Goal: Task Accomplishment & Management: Manage account settings

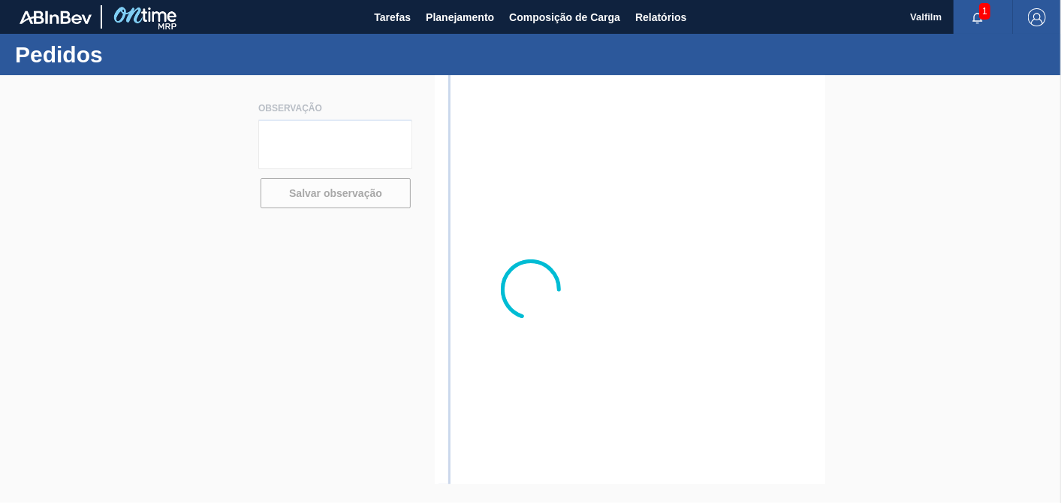
type textarea "CARD BEM URGENTE - PRECISA CHEGAR DIA 26/9"
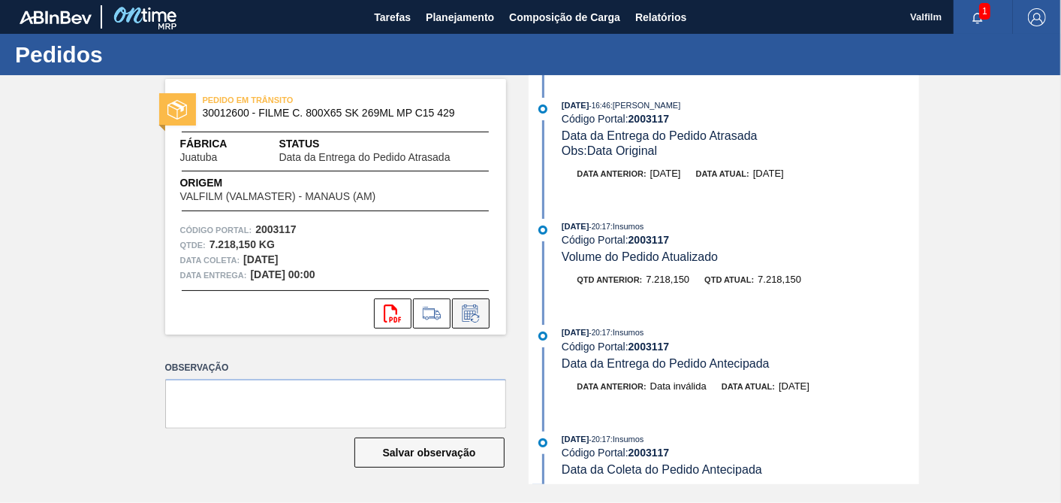
click at [472, 321] on button at bounding box center [471, 313] width 38 height 30
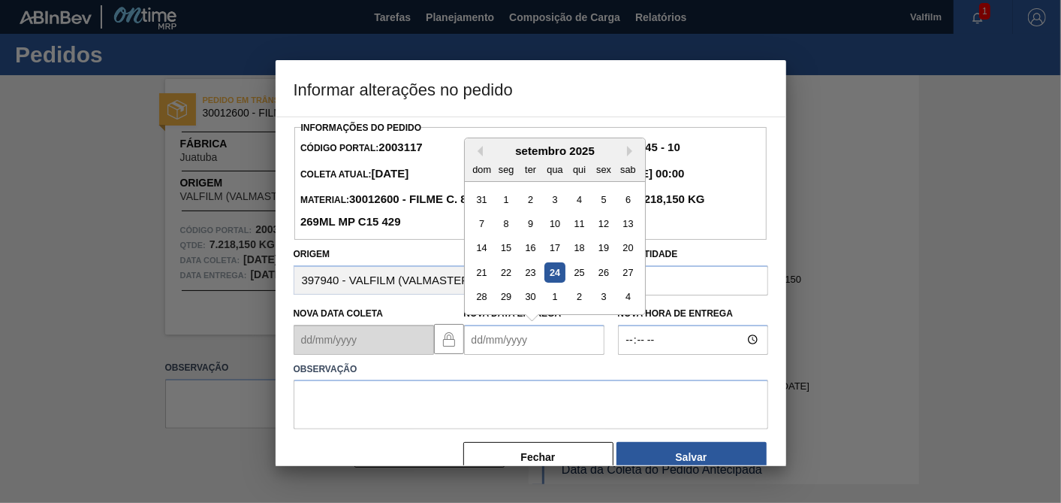
drag, startPoint x: 540, startPoint y: 347, endPoint x: 548, endPoint y: 346, distance: 8.4
click at [539, 348] on Entrega2003117 "Nova Data Entrega" at bounding box center [534, 339] width 140 height 30
drag, startPoint x: 553, startPoint y: 294, endPoint x: 552, endPoint y: 371, distance: 76.6
click at [554, 297] on div "1" at bounding box center [555, 296] width 20 height 20
type Entrega2003117 "01/10/2025"
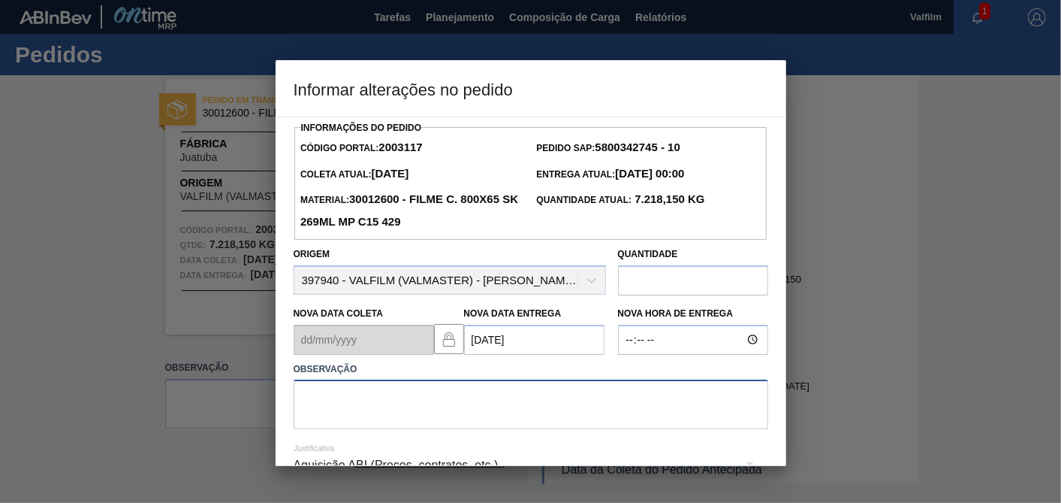
drag, startPoint x: 542, startPoint y: 406, endPoint x: 531, endPoint y: 389, distance: 20.6
click at [541, 406] on textarea at bounding box center [531, 404] width 475 height 50
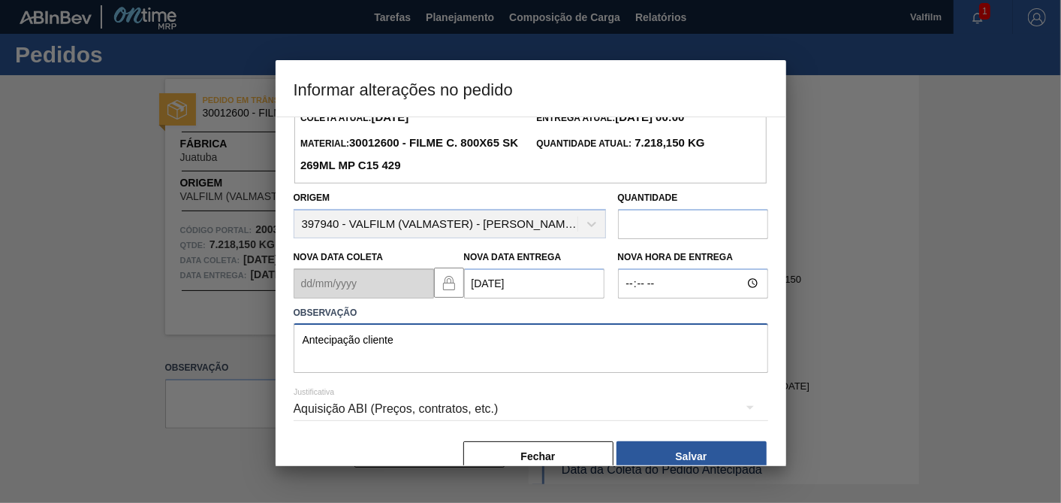
scroll to position [83, 0]
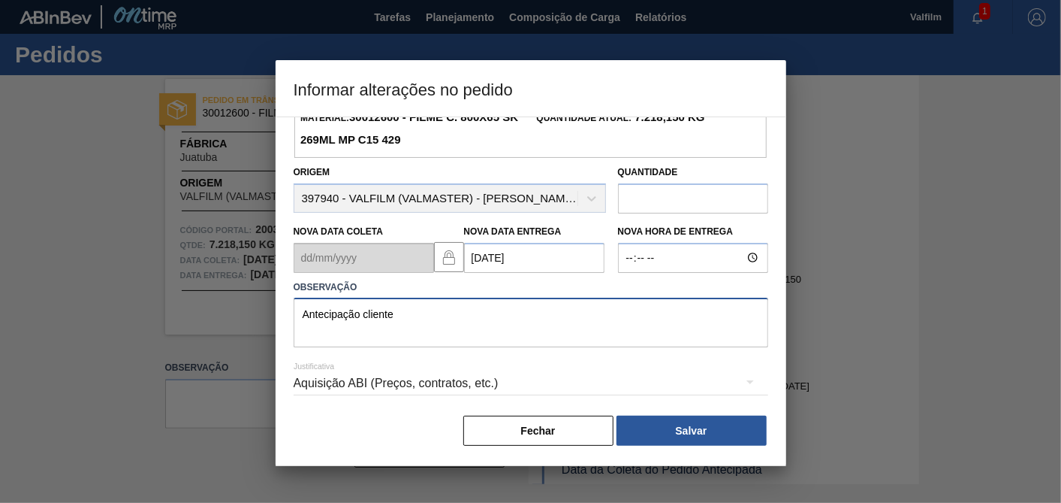
type textarea "Antecipação cliente"
click at [452, 399] on div "Aquisição ABI (Preços, contratos, etc.)" at bounding box center [531, 383] width 475 height 42
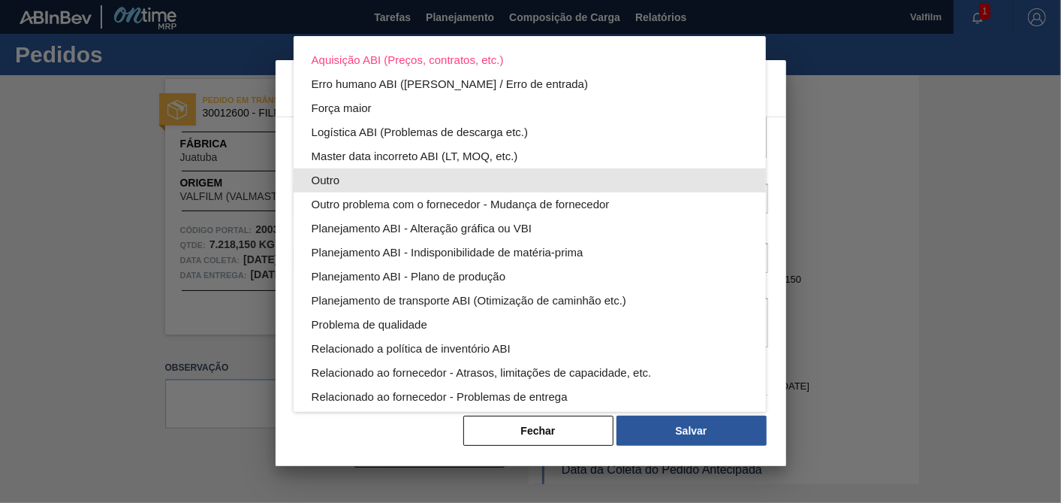
click at [344, 171] on div "Outro" at bounding box center [530, 180] width 436 height 24
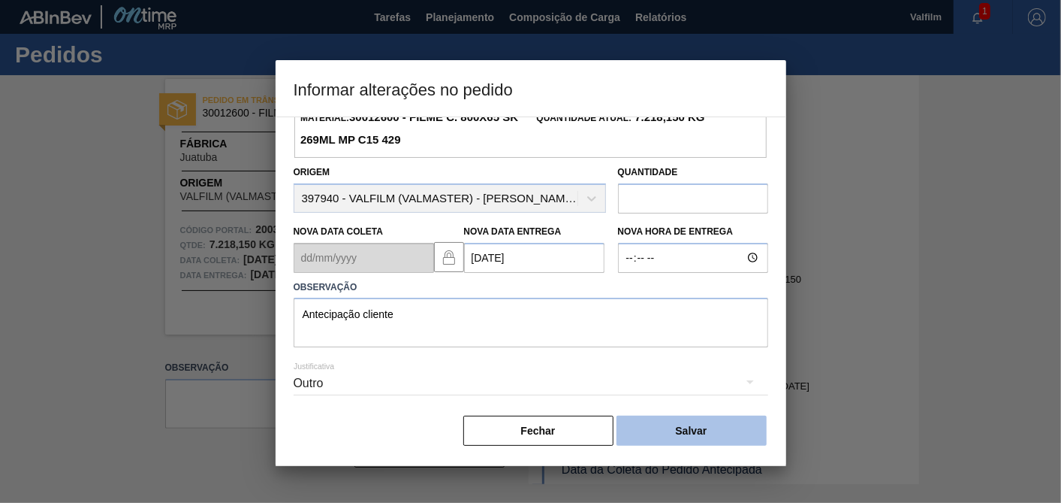
click at [705, 431] on button "Salvar" at bounding box center [692, 430] width 150 height 30
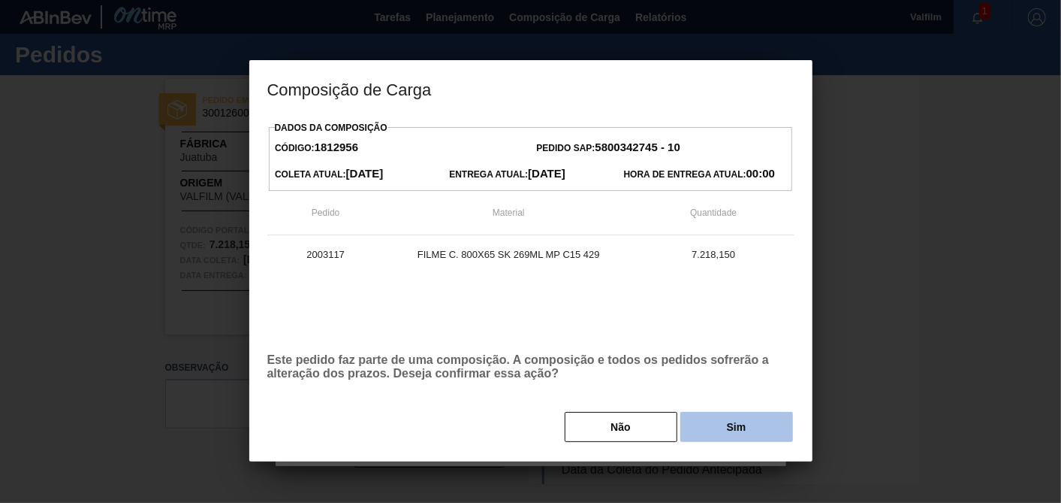
click at [727, 415] on button "Sim" at bounding box center [737, 427] width 113 height 30
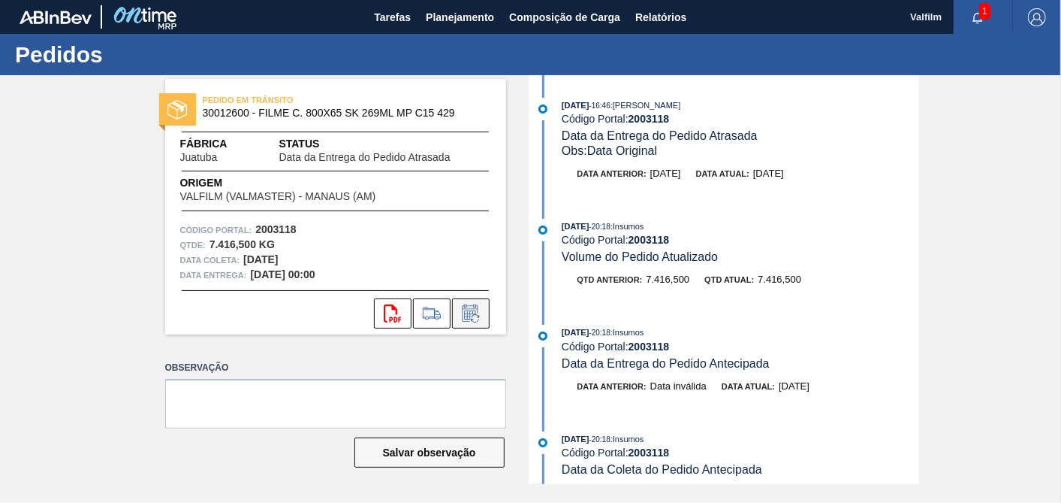
click at [478, 318] on icon at bounding box center [471, 313] width 24 height 18
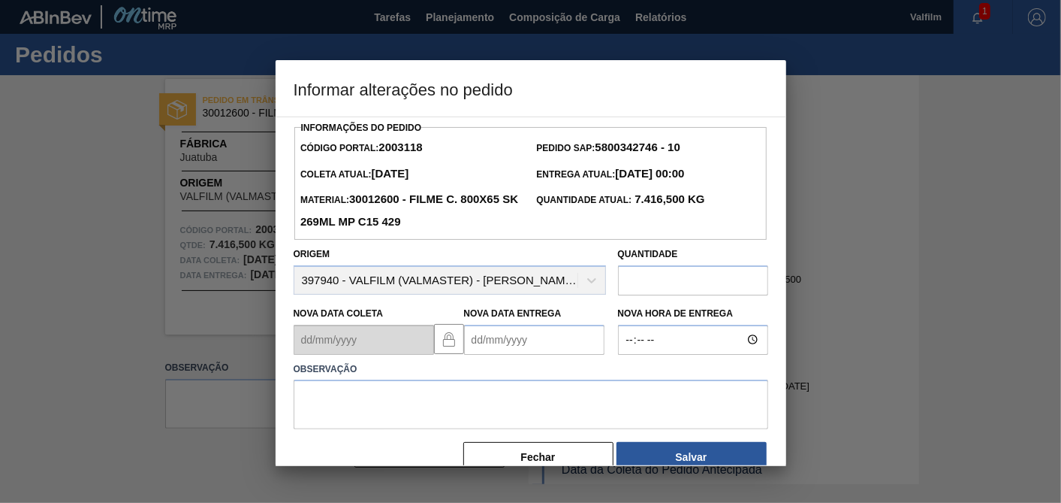
click at [539, 341] on Entrega2003118 "Nova Data Entrega" at bounding box center [534, 339] width 140 height 30
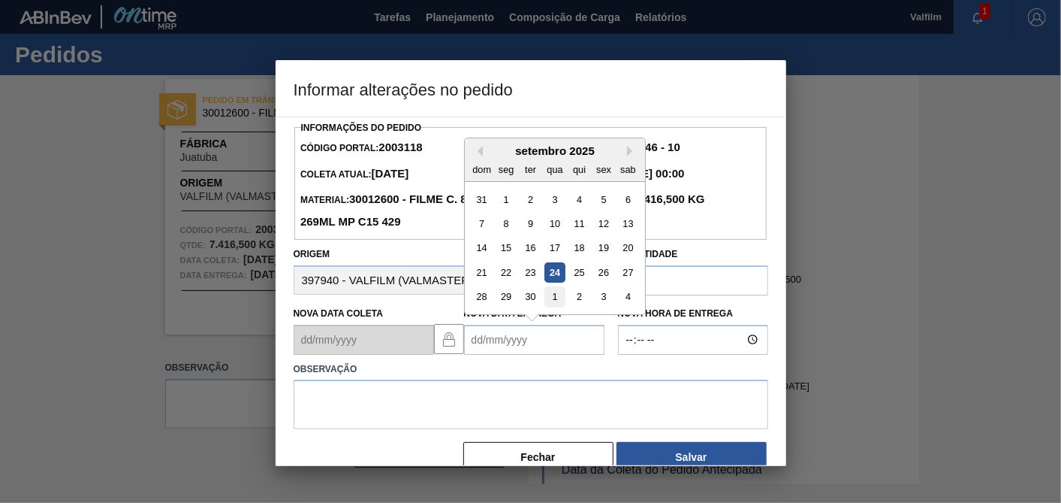
click at [548, 298] on div "1" at bounding box center [555, 296] width 20 height 20
type Entrega2003118 "01/10/2025"
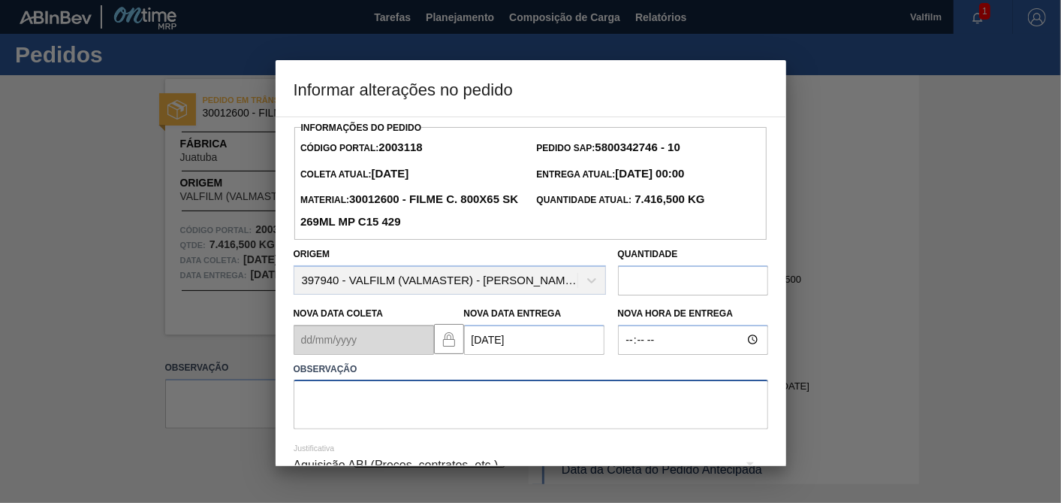
click at [526, 401] on textarea at bounding box center [531, 404] width 475 height 50
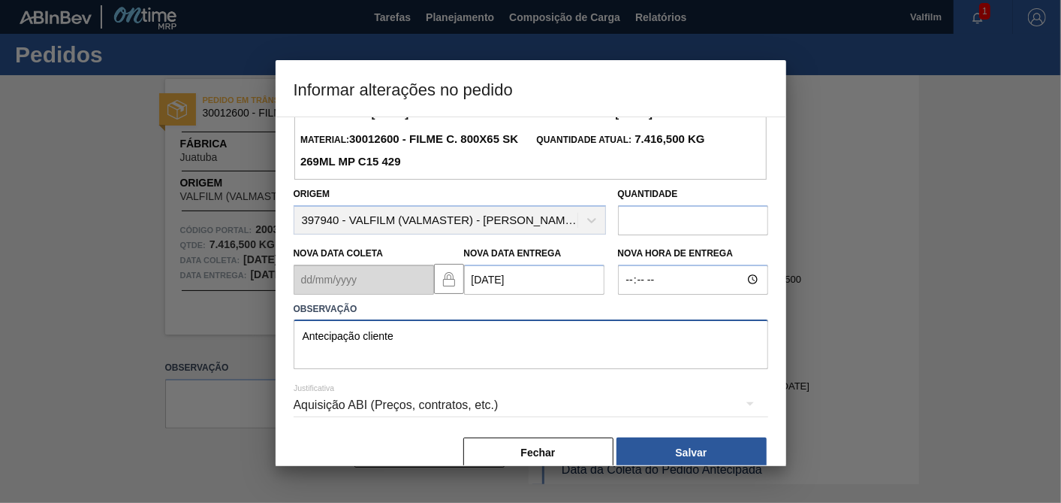
scroll to position [83, 0]
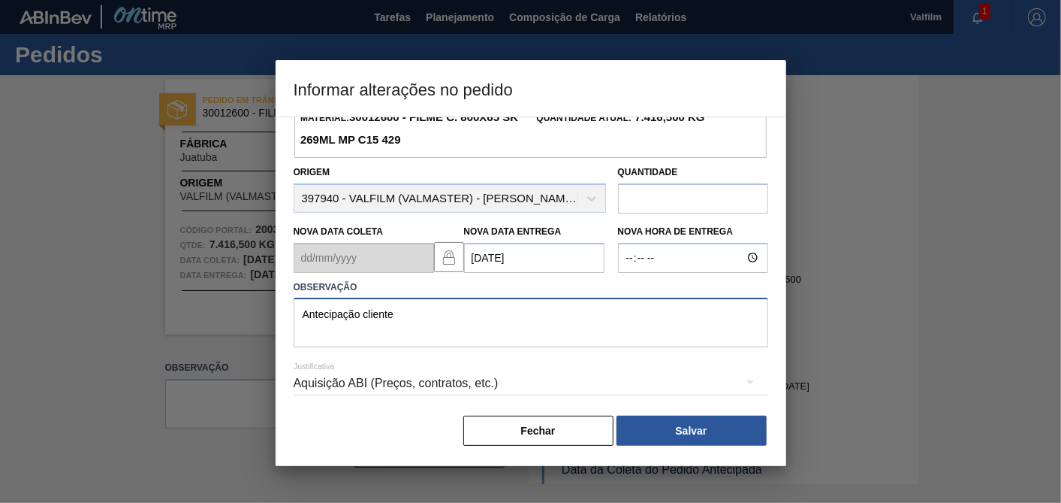
type textarea "Antecipação cliente"
click at [433, 375] on div "Aquisição ABI (Preços, contratos, etc.)" at bounding box center [531, 383] width 475 height 42
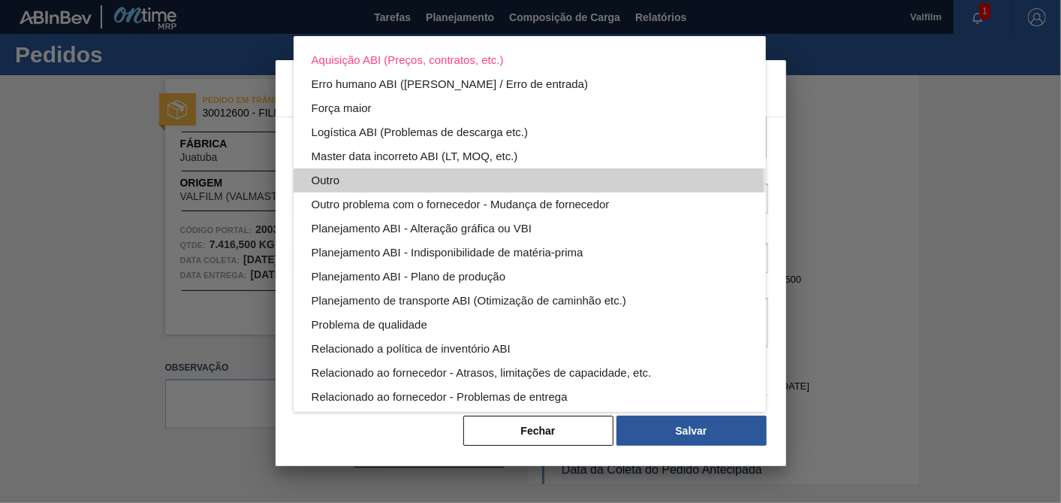
click at [341, 186] on div "Outro" at bounding box center [530, 180] width 436 height 24
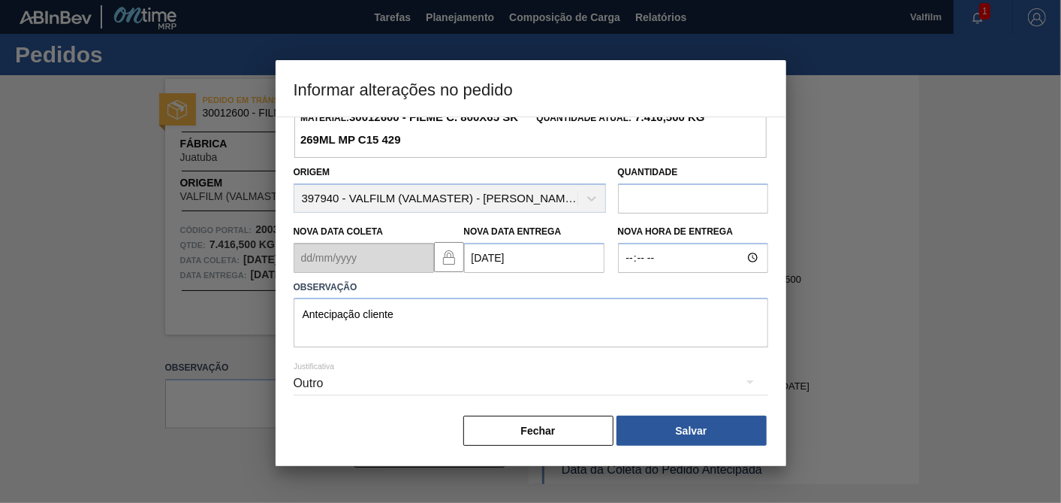
click at [708, 426] on button "Salvar" at bounding box center [692, 430] width 150 height 30
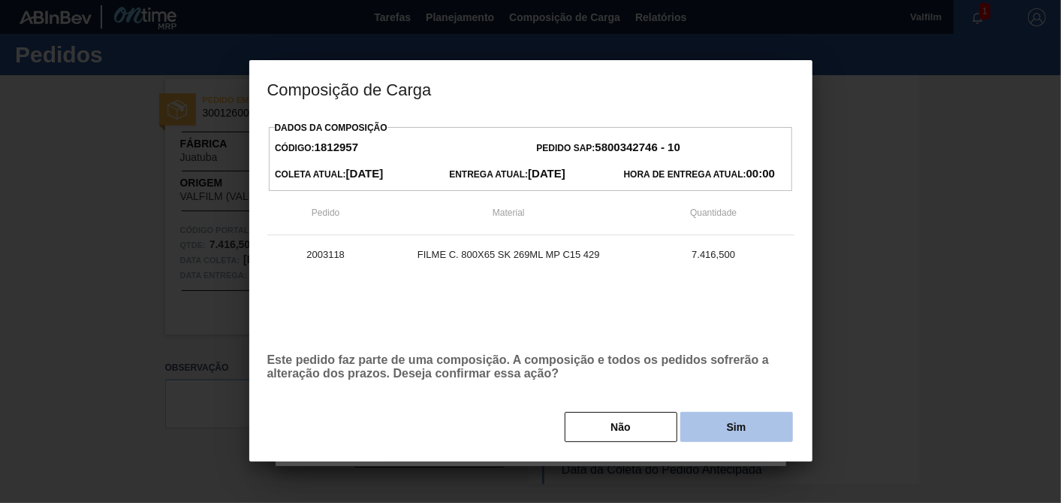
click at [714, 424] on button "Sim" at bounding box center [737, 427] width 113 height 30
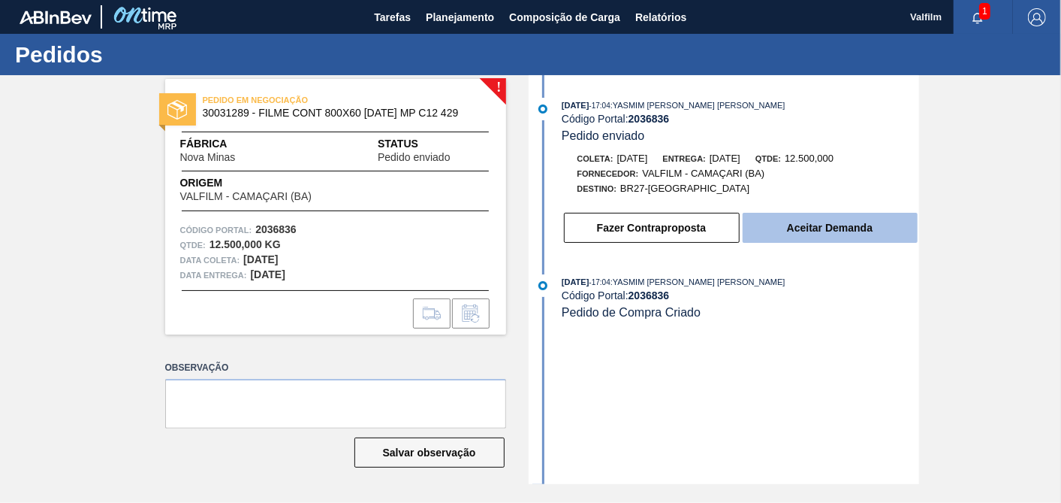
click at [797, 231] on button "Aceitar Demanda" at bounding box center [830, 228] width 175 height 30
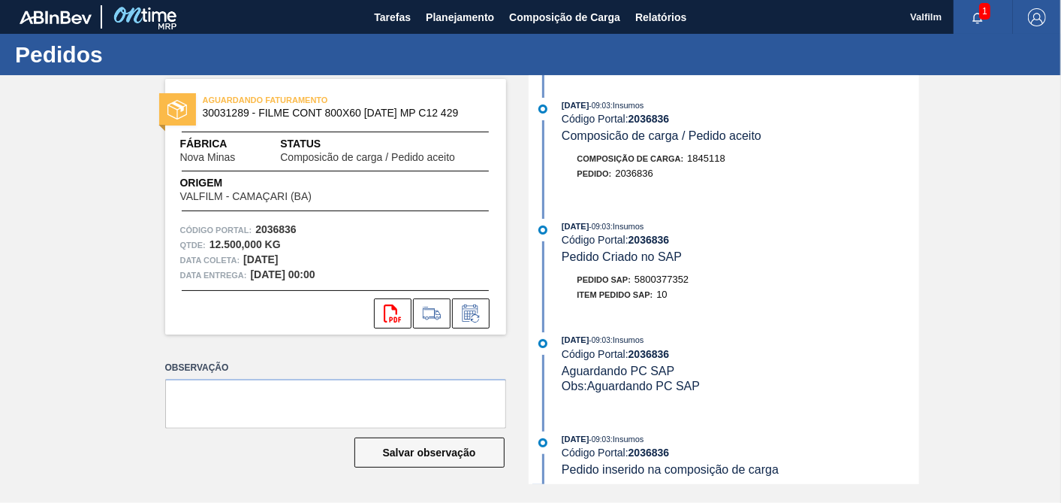
click at [650, 275] on div "[DATE] 09:03 : Insumos Código Portal: 2036836 Pedido Criado no SAP Pedido SAP: …" at bounding box center [726, 264] width 387 height 91
copy span "5800377352"
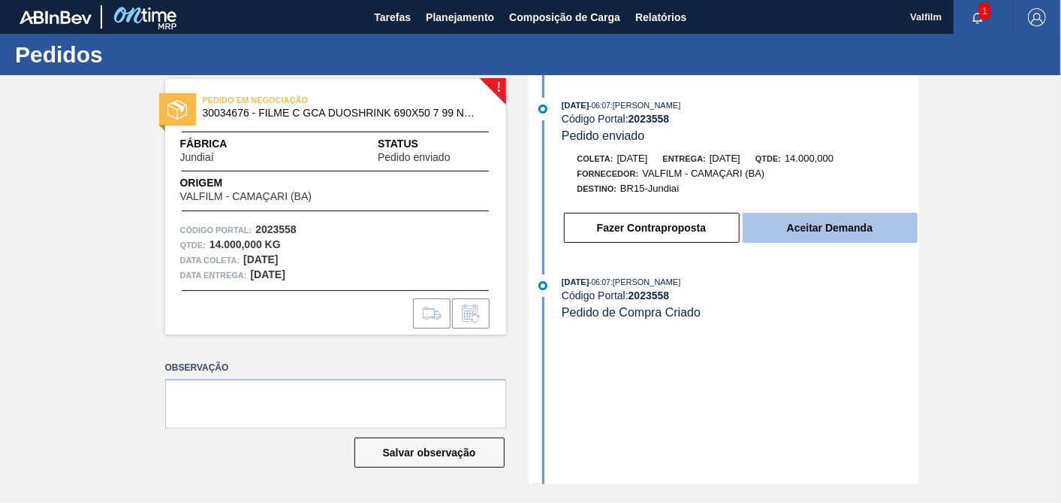
click at [871, 236] on button "Aceitar Demanda" at bounding box center [830, 228] width 175 height 30
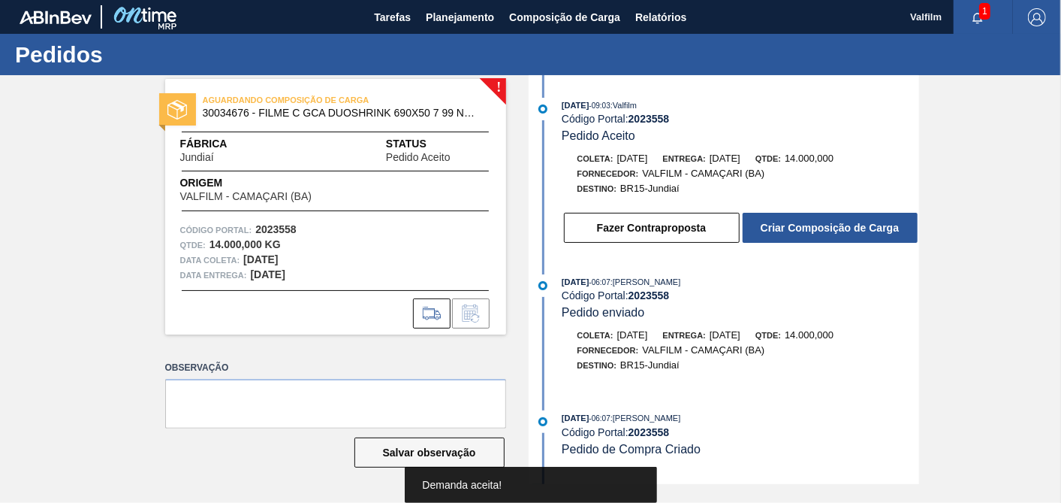
click at [871, 236] on button "Criar Composição de Carga" at bounding box center [830, 228] width 175 height 30
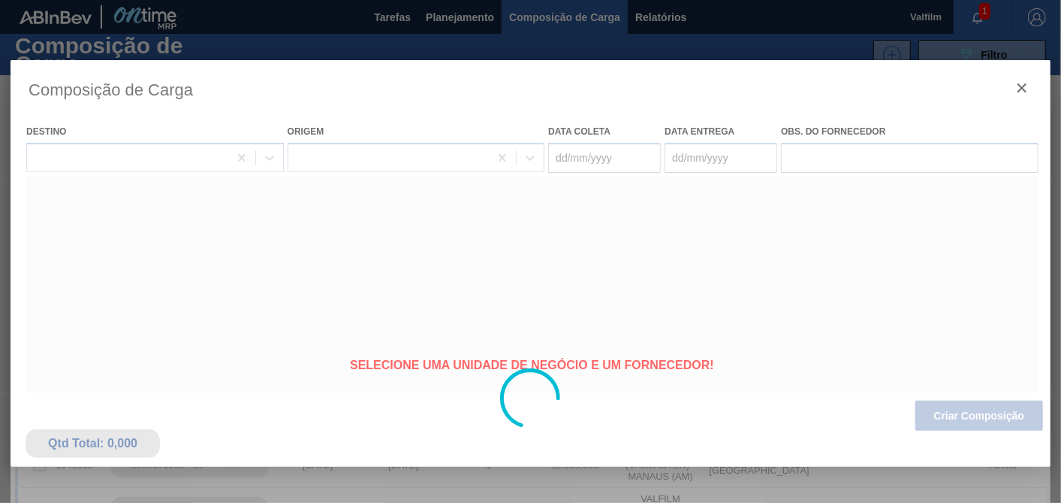
type coleta "01/10/2025"
type entrega "08/10/2025"
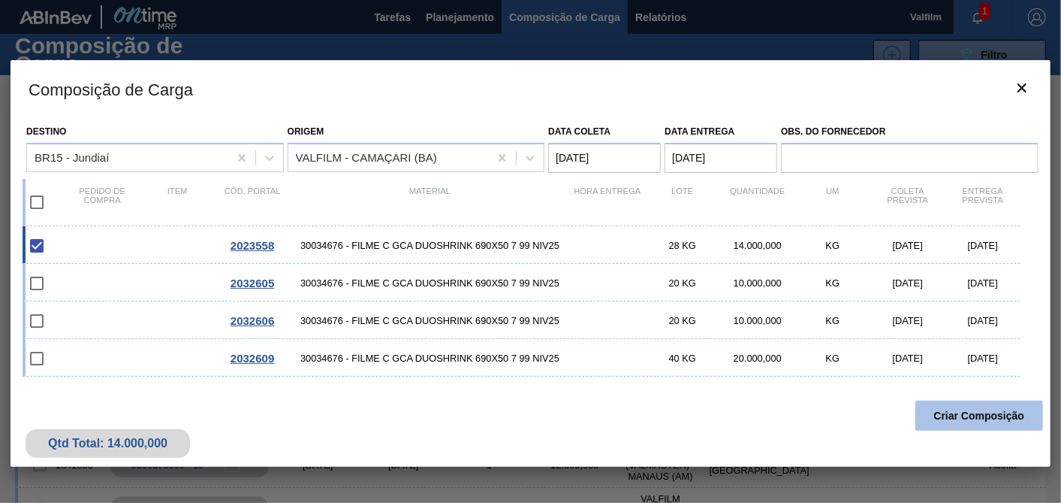
click at [992, 414] on button "Criar Composição" at bounding box center [980, 415] width 128 height 30
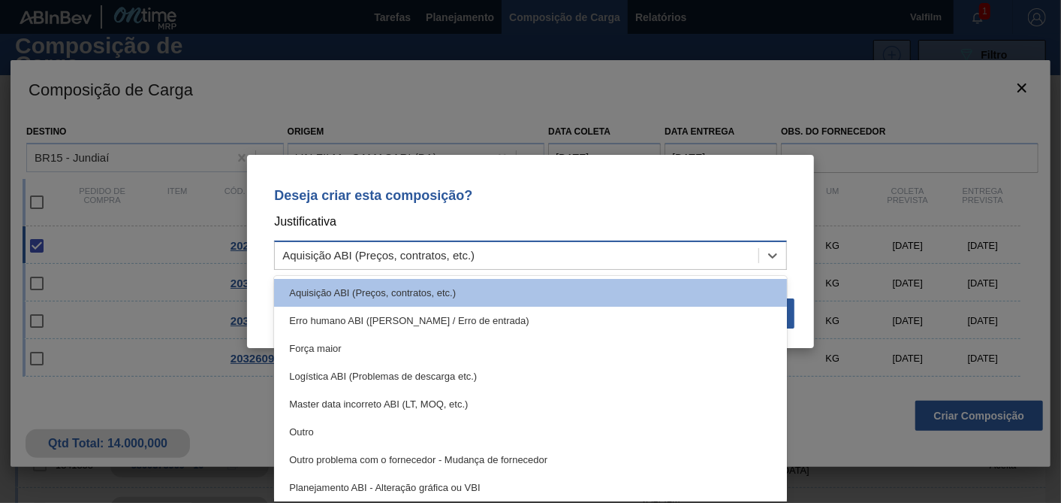
click at [671, 260] on div "Aquisição ABI (Preços, contratos, etc.)" at bounding box center [517, 256] width 484 height 22
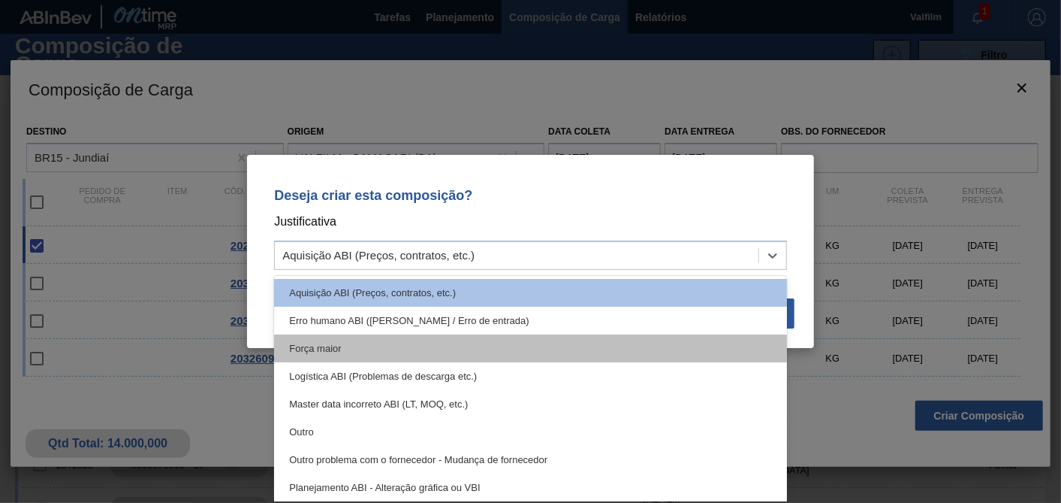
click at [343, 341] on div "Força maior" at bounding box center [530, 348] width 513 height 28
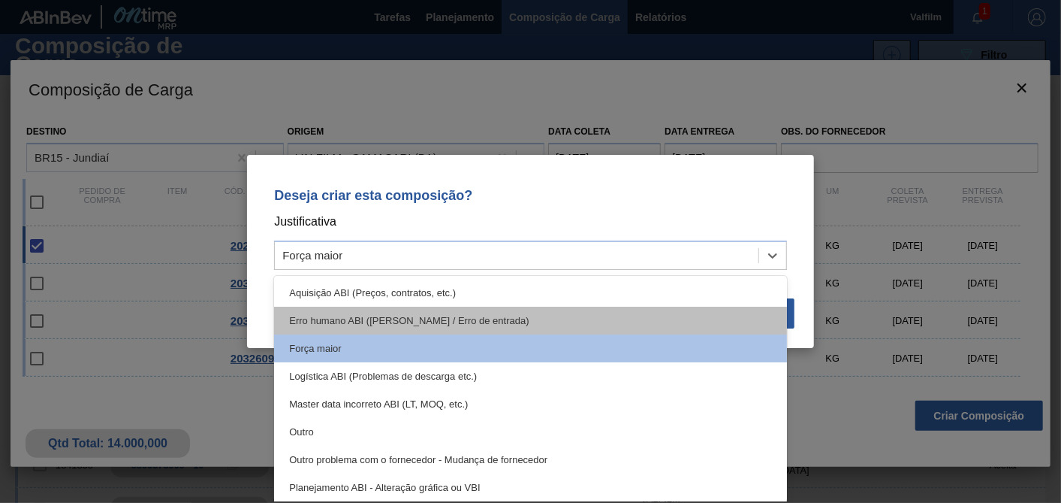
drag, startPoint x: 370, startPoint y: 251, endPoint x: 337, endPoint y: 324, distance: 80.0
click at [368, 251] on div "Força maior" at bounding box center [517, 256] width 484 height 22
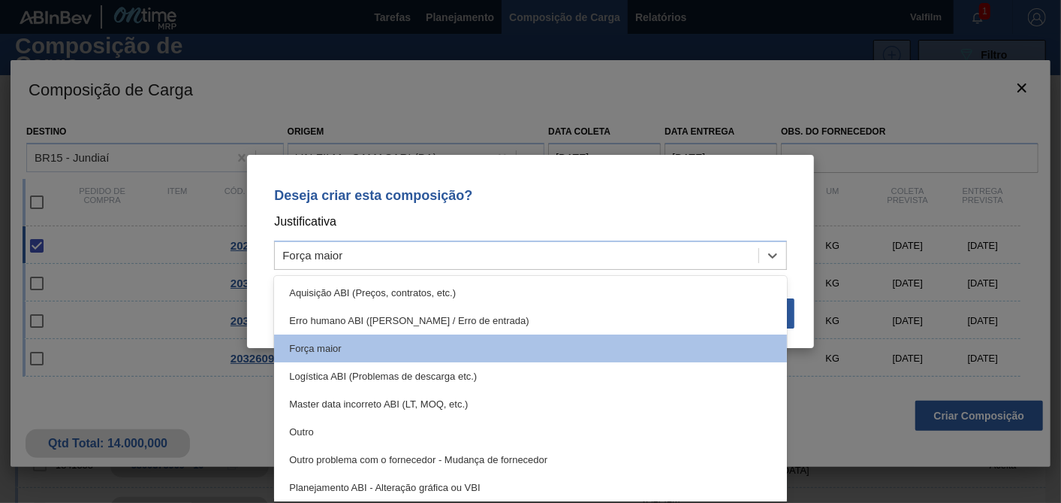
drag, startPoint x: 321, startPoint y: 422, endPoint x: 344, endPoint y: 418, distance: 23.0
click at [324, 424] on div "Outro" at bounding box center [530, 432] width 513 height 28
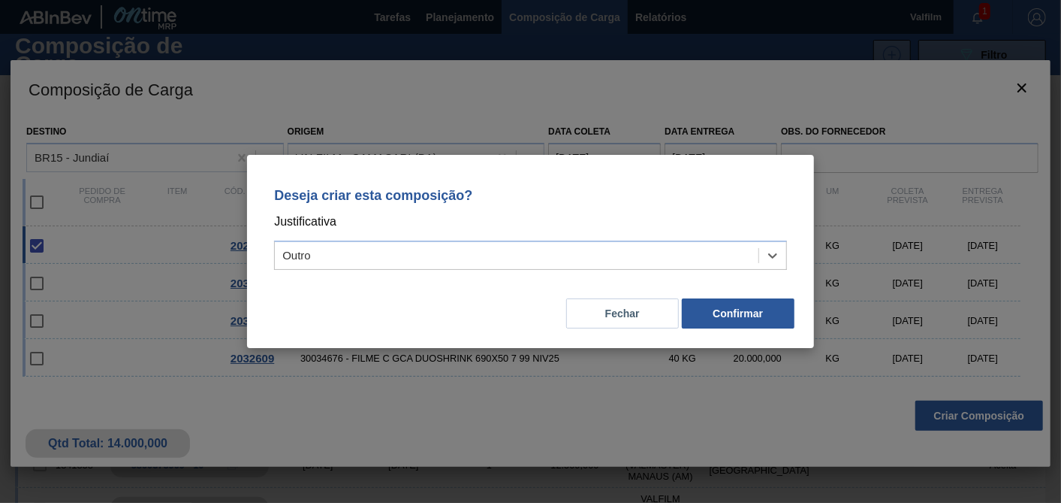
click at [732, 328] on div "Fechar Confirmar" at bounding box center [530, 304] width 531 height 51
click at [742, 313] on button "Confirmar" at bounding box center [738, 313] width 113 height 30
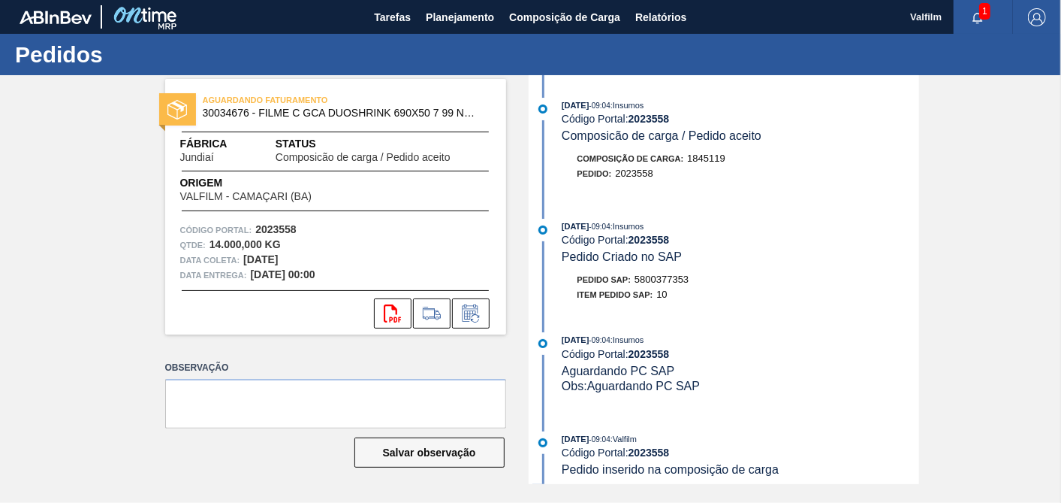
click at [647, 283] on span "5800377353" at bounding box center [662, 278] width 54 height 11
copy span "5800377353"
click at [470, 307] on icon at bounding box center [471, 313] width 24 height 18
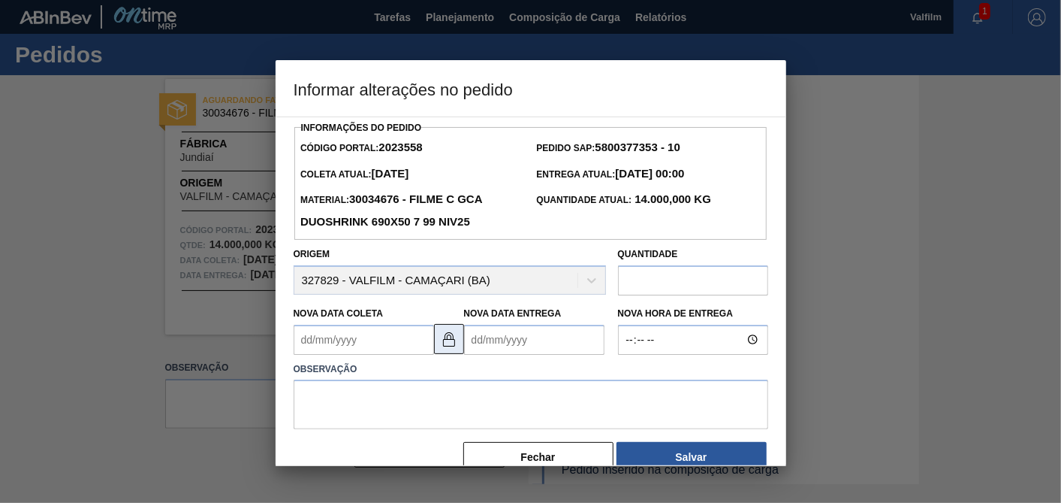
click at [447, 339] on img at bounding box center [449, 339] width 18 height 18
click at [364, 342] on Coleta2023558 "Nova Data Coleta" at bounding box center [364, 339] width 140 height 30
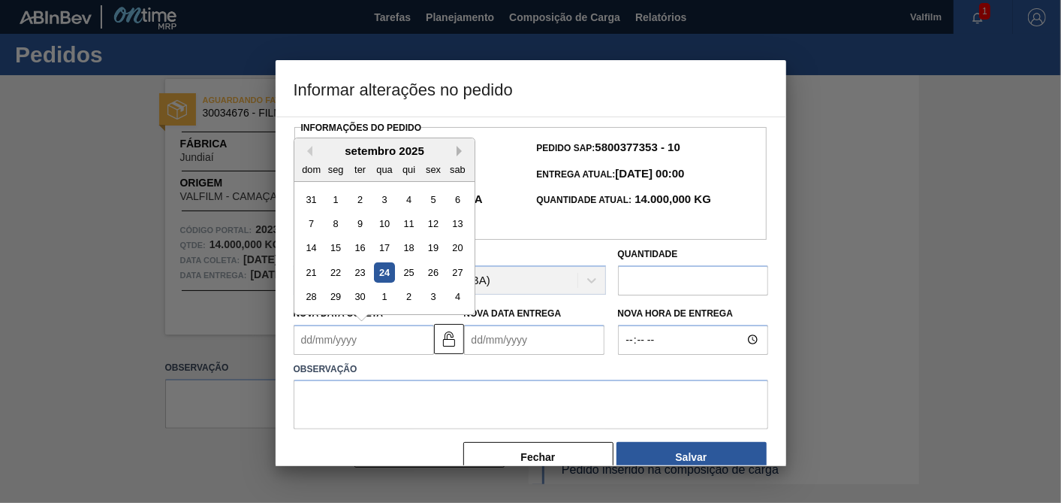
click at [459, 149] on button "Next Month" at bounding box center [462, 151] width 11 height 11
click at [331, 279] on div "20" at bounding box center [335, 272] width 20 height 20
type Coleta2023558 "[DATE]"
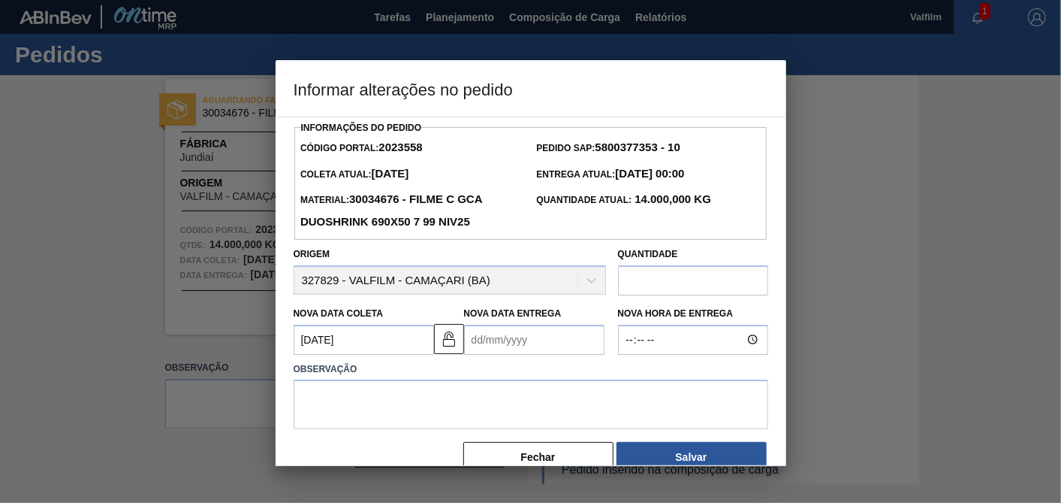
click at [507, 346] on Entrega2023558 "Nova Data Entrega" at bounding box center [534, 339] width 140 height 30
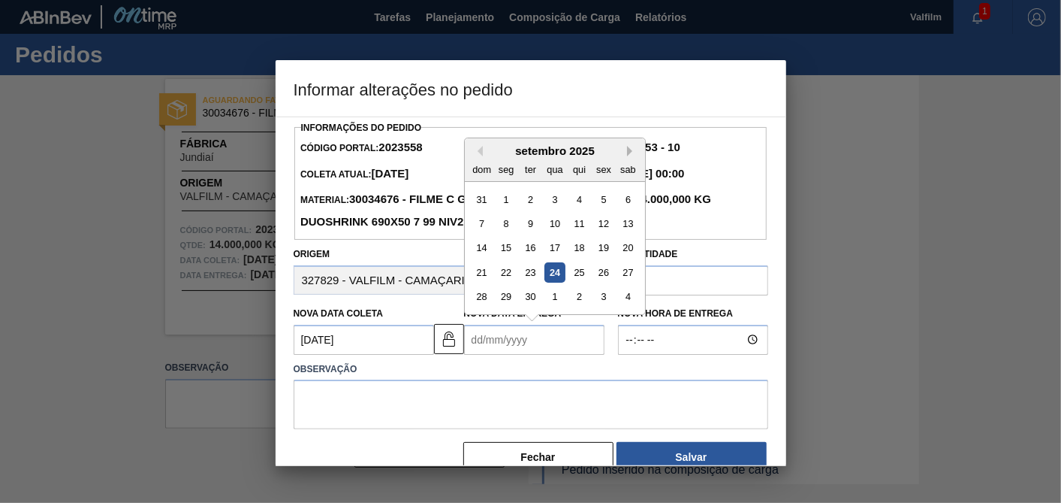
click at [635, 147] on button "Next Month" at bounding box center [632, 151] width 11 height 11
click at [594, 278] on div "24" at bounding box center [603, 272] width 20 height 20
type Entrega2023558 "24/10/2025"
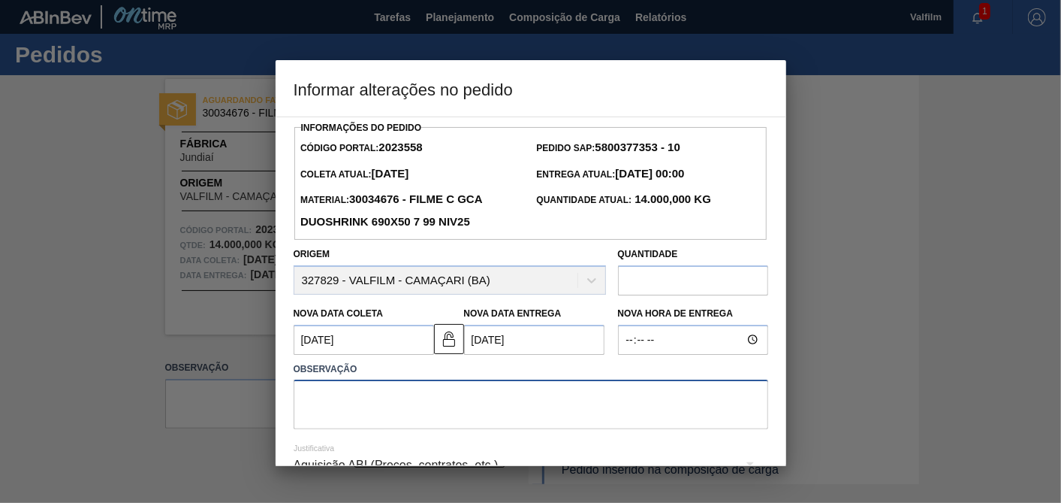
click at [562, 408] on textarea at bounding box center [531, 404] width 475 height 50
click at [560, 393] on textarea "Ajuste dt entrega conforme lead time e ok de Pedro Garcia para produção deste i…" at bounding box center [531, 404] width 475 height 50
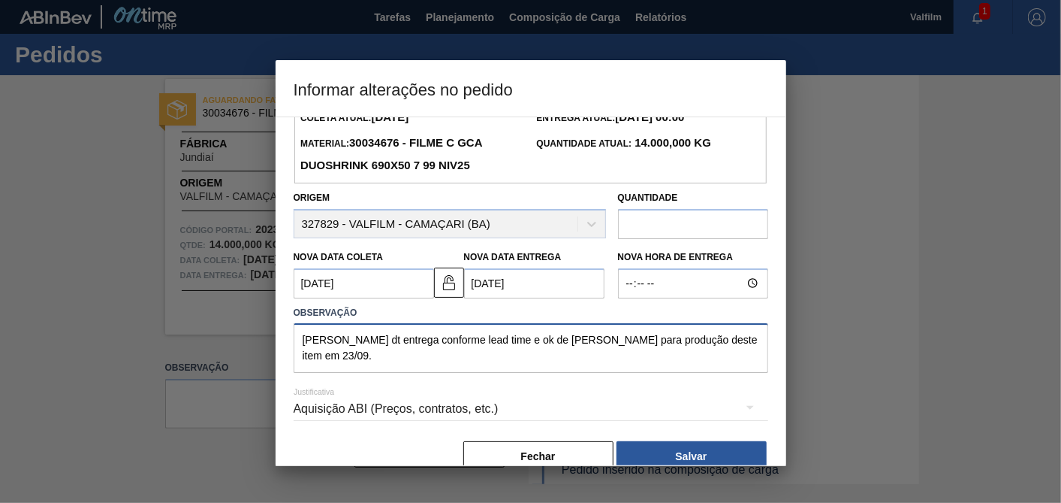
scroll to position [83, 0]
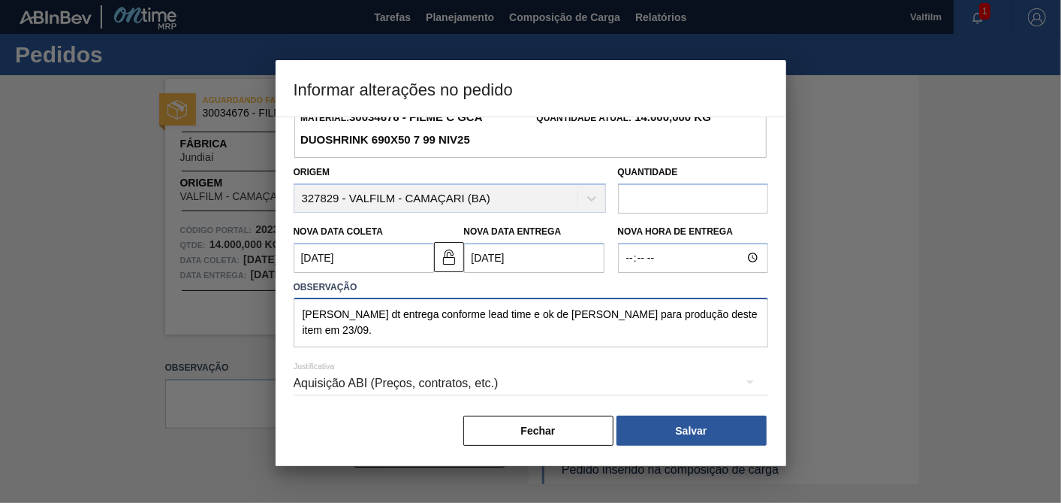
type textarea "Ajuste dt entrega conforme lead time e ok de Pedro Garcia para produção deste i…"
click at [428, 392] on div "Aquisição ABI (Preços, contratos, etc.)" at bounding box center [531, 383] width 475 height 42
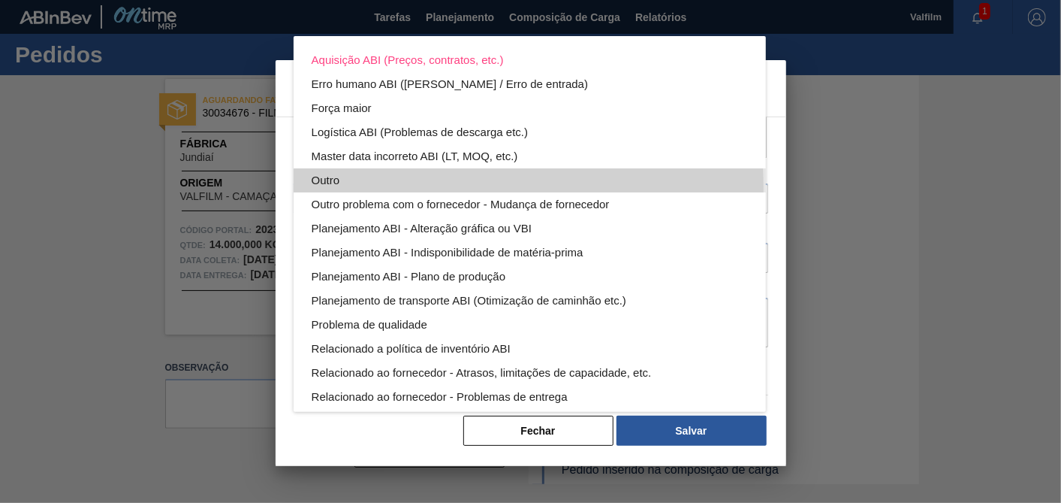
click at [374, 187] on div "Outro" at bounding box center [530, 180] width 436 height 24
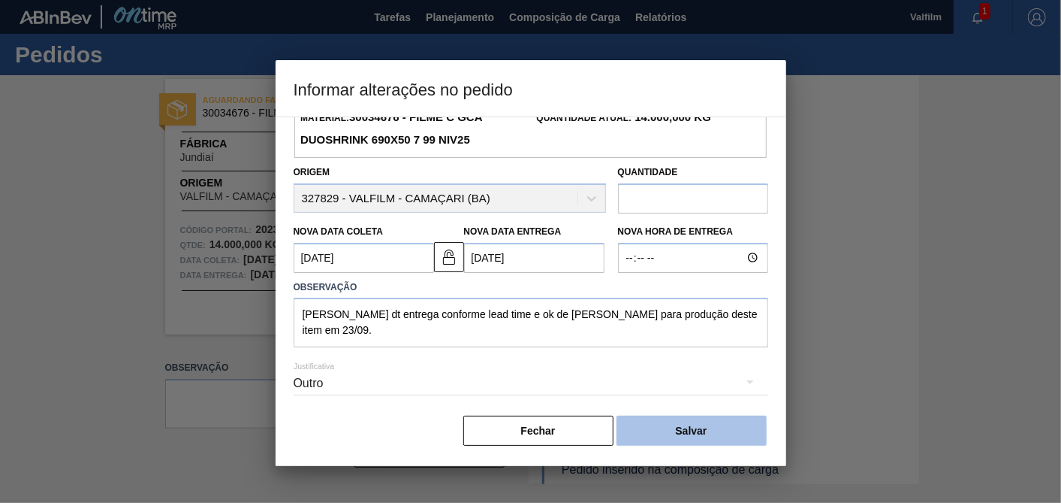
click at [692, 425] on button "Salvar" at bounding box center [692, 430] width 150 height 30
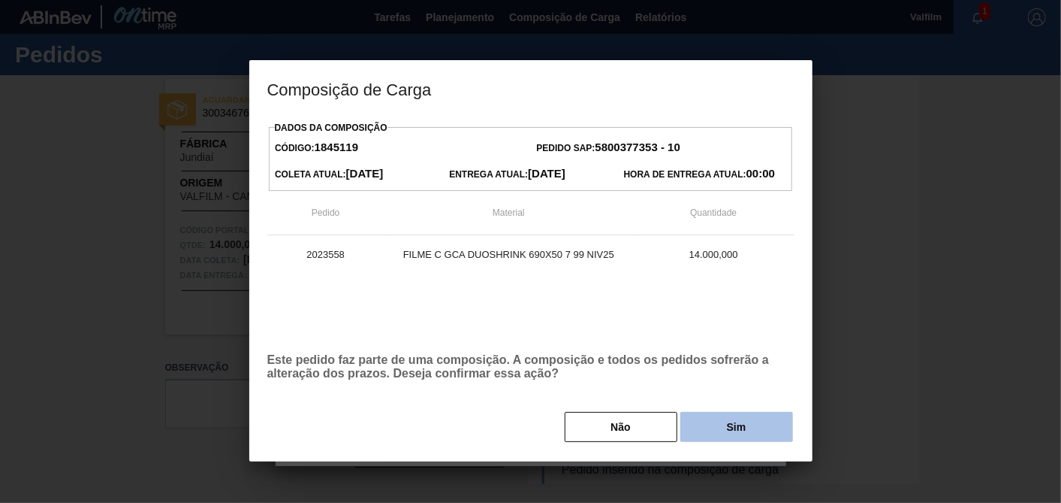
click at [695, 416] on button "Sim" at bounding box center [737, 427] width 113 height 30
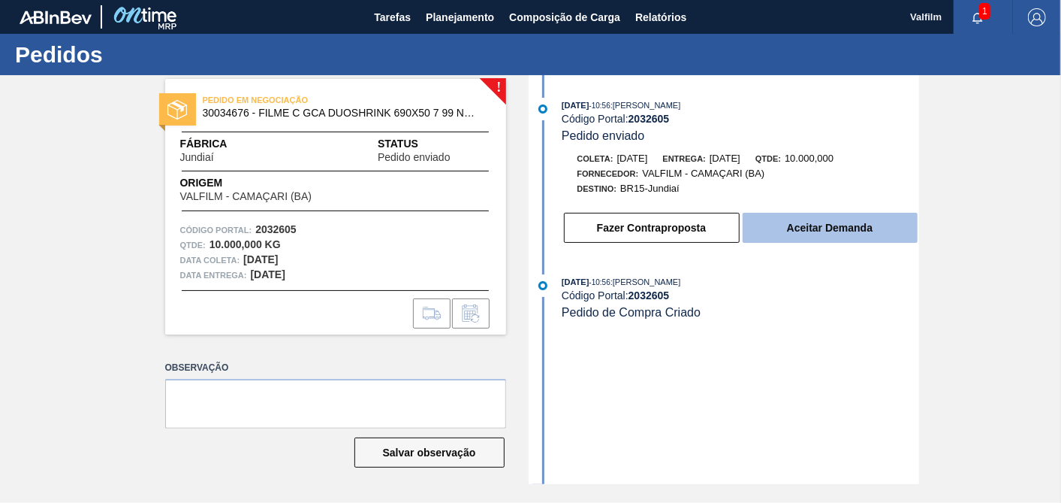
click at [775, 234] on button "Aceitar Demanda" at bounding box center [830, 228] width 175 height 30
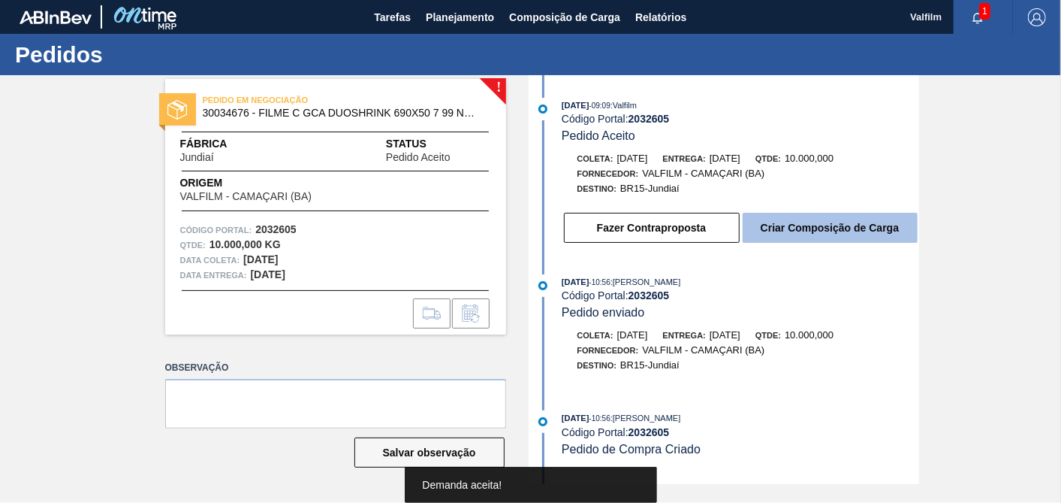
click at [778, 234] on button "Criar Composição de Carga" at bounding box center [830, 228] width 175 height 30
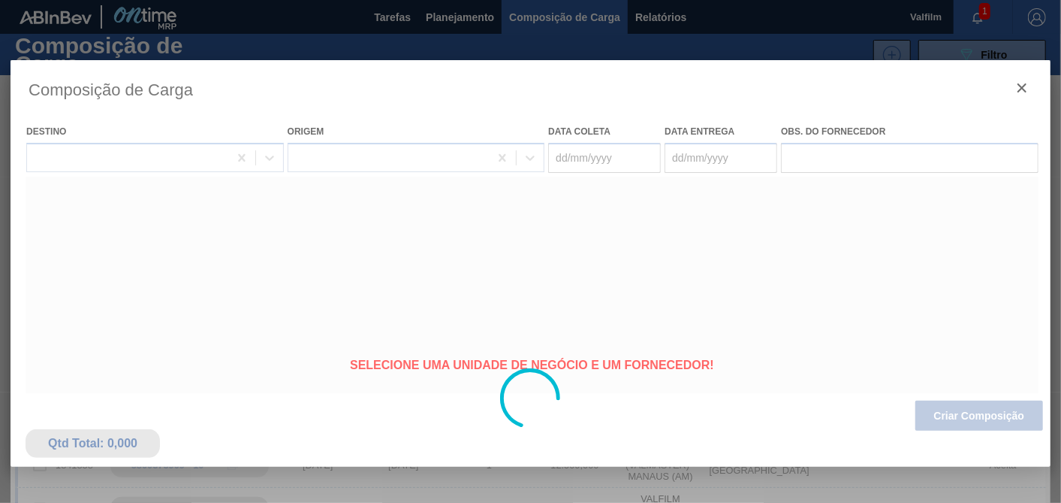
type coleta "[DATE]"
type entrega "[DATE]"
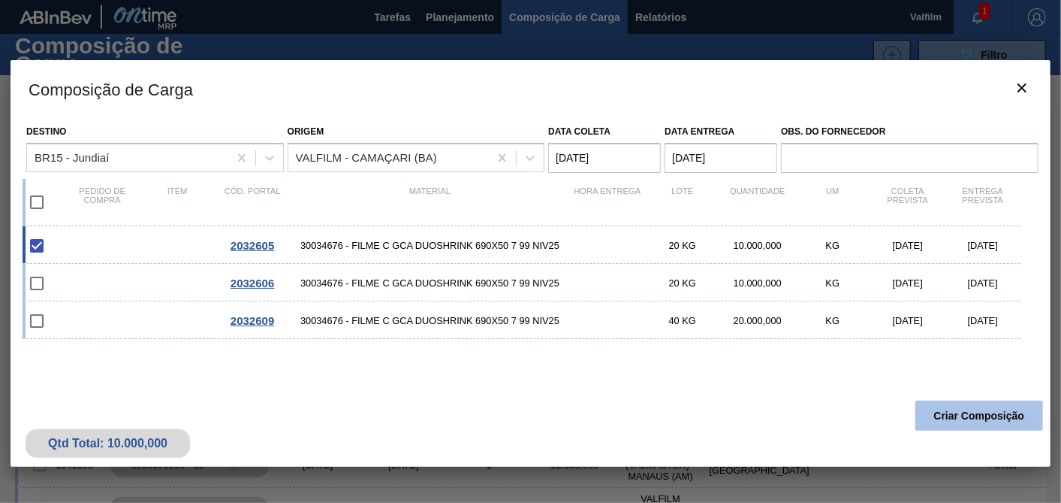
click at [955, 412] on button "Criar Composição" at bounding box center [980, 415] width 128 height 30
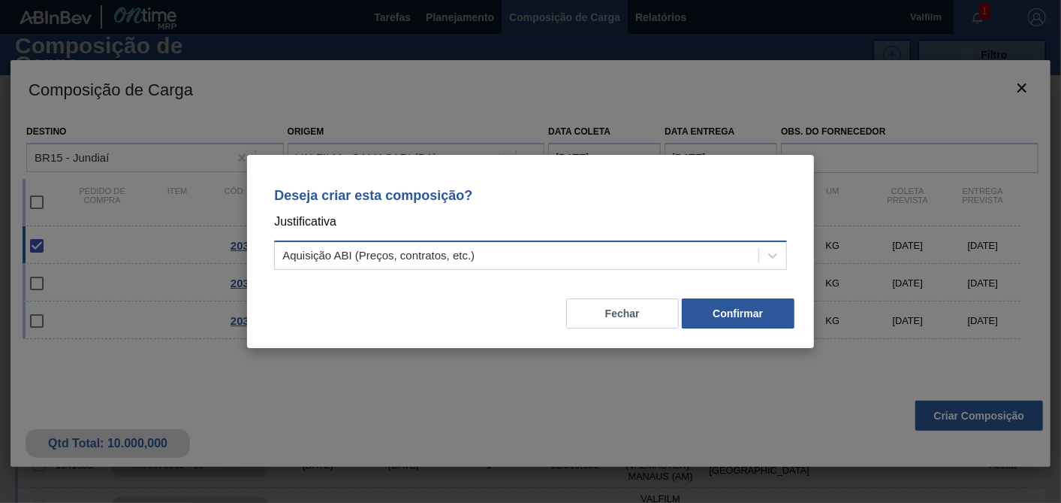
click at [675, 255] on div "Aquisição ABI (Preços, contratos, etc.)" at bounding box center [517, 256] width 484 height 22
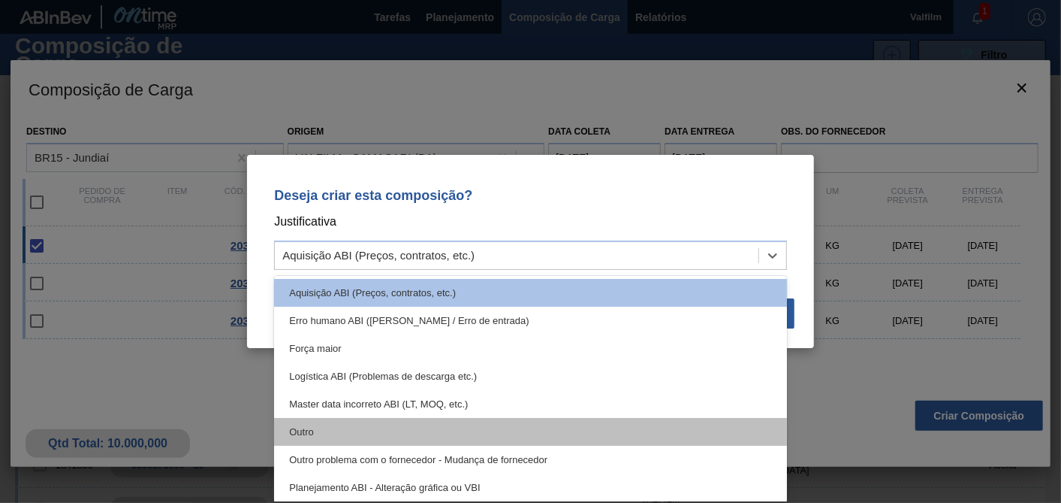
click at [321, 439] on div "Outro" at bounding box center [530, 432] width 513 height 28
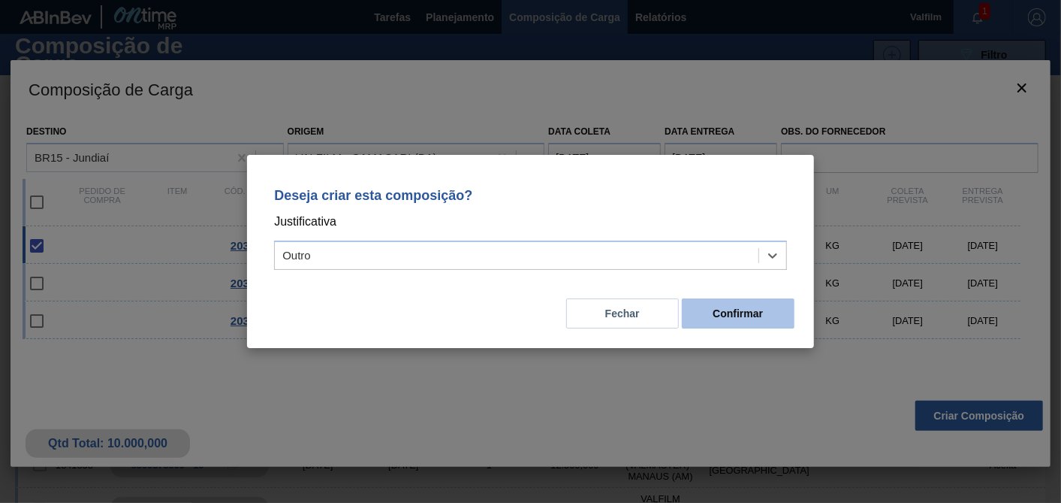
click at [755, 314] on button "Confirmar" at bounding box center [738, 313] width 113 height 30
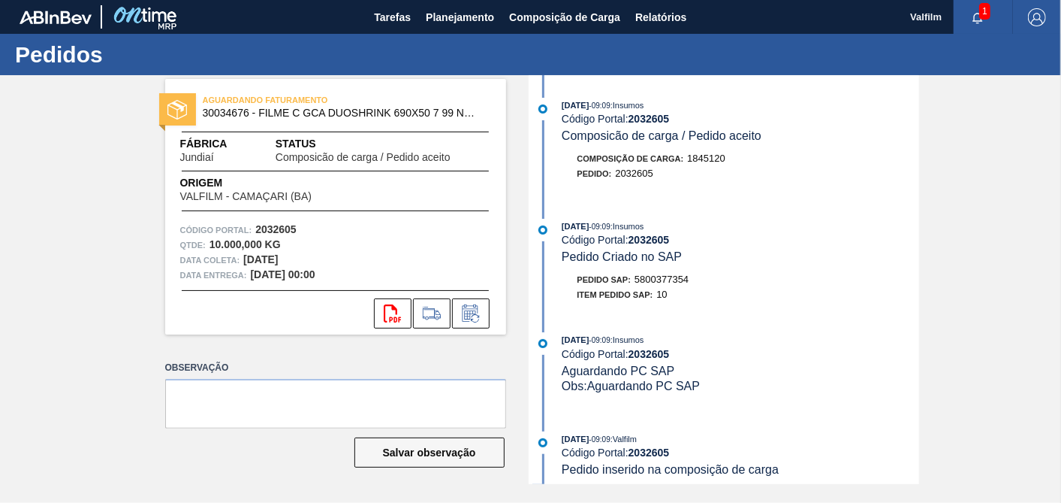
click at [683, 282] on span "5800377354" at bounding box center [662, 278] width 54 height 11
copy span "5800377354"
click at [467, 311] on icon at bounding box center [471, 313] width 24 height 18
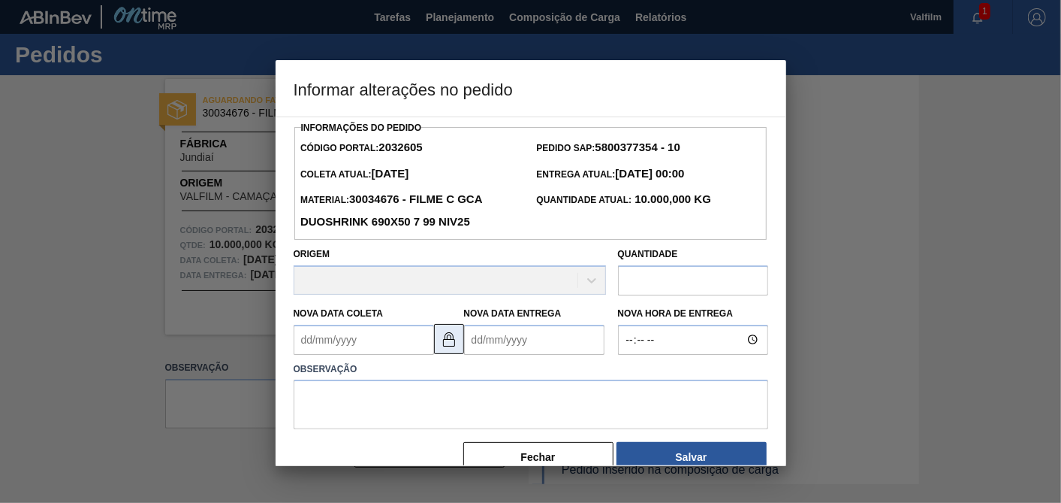
click at [447, 349] on button at bounding box center [449, 339] width 30 height 30
click at [379, 337] on Coleta2032605 "Nova Data Coleta" at bounding box center [364, 339] width 140 height 30
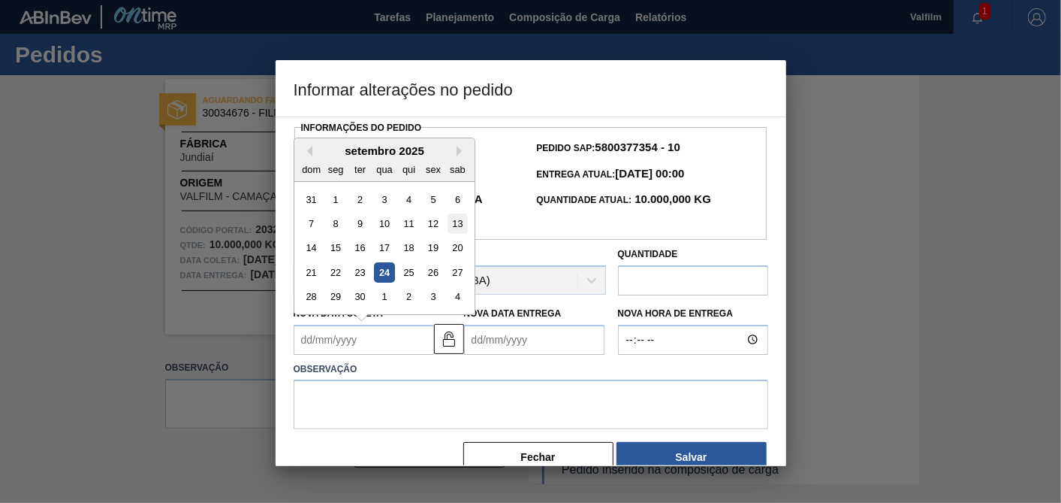
scroll to position [26, 0]
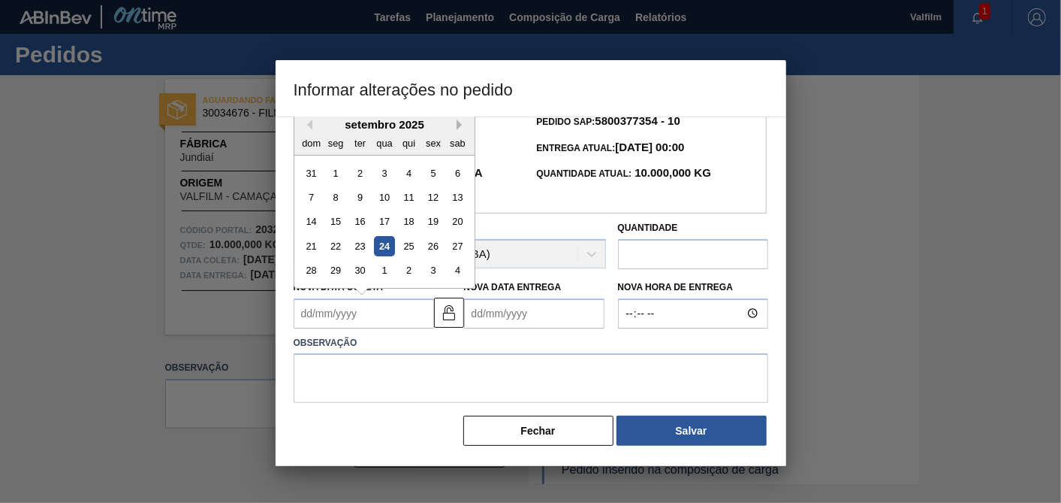
click at [461, 122] on button "Next Month" at bounding box center [462, 124] width 11 height 11
click at [409, 243] on div "23" at bounding box center [408, 246] width 20 height 20
type Coleta2032605 "[DATE]"
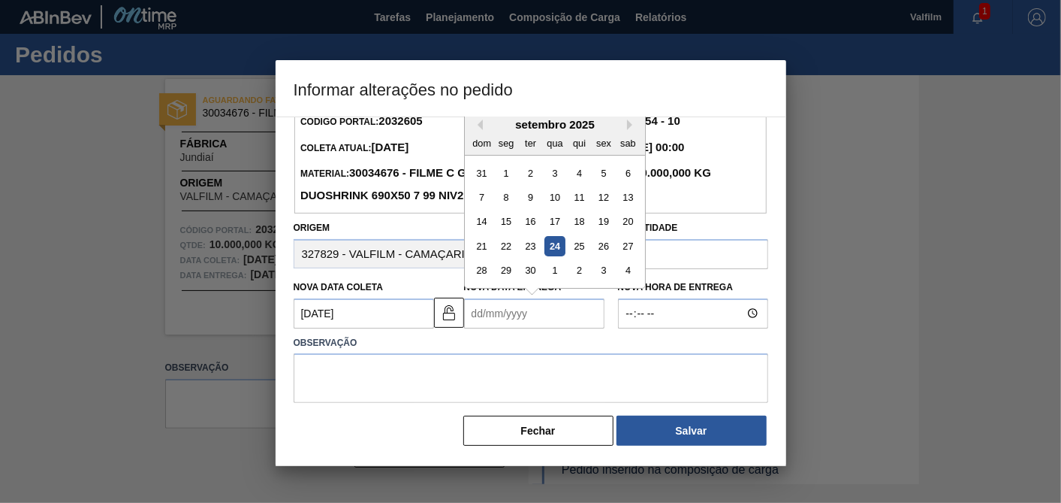
click at [496, 306] on Entrega2032605 "Nova Data Entrega" at bounding box center [534, 313] width 140 height 30
click at [631, 125] on button "Next Month" at bounding box center [632, 124] width 11 height 11
click at [506, 270] on div "27" at bounding box center [506, 270] width 20 height 20
type Entrega2032605 "[DATE]"
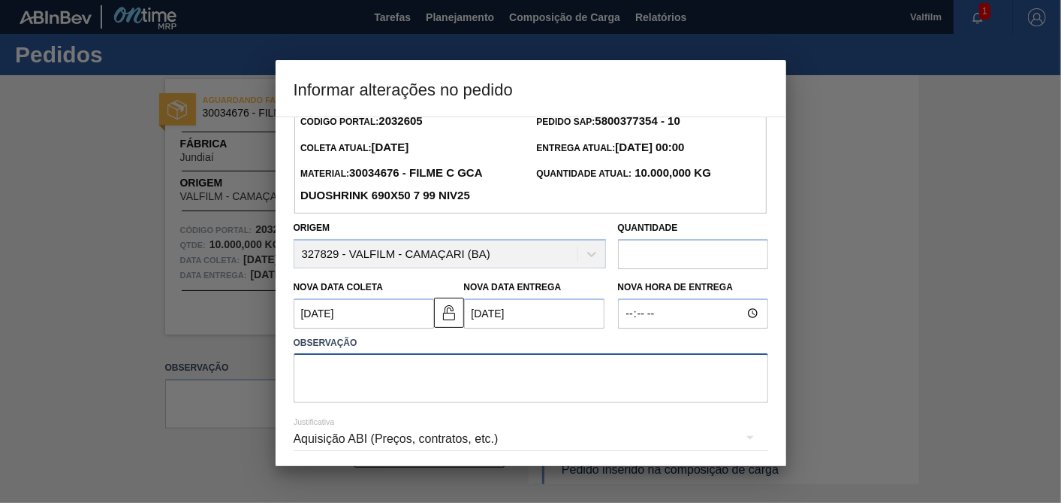
click at [509, 371] on textarea at bounding box center [531, 378] width 475 height 50
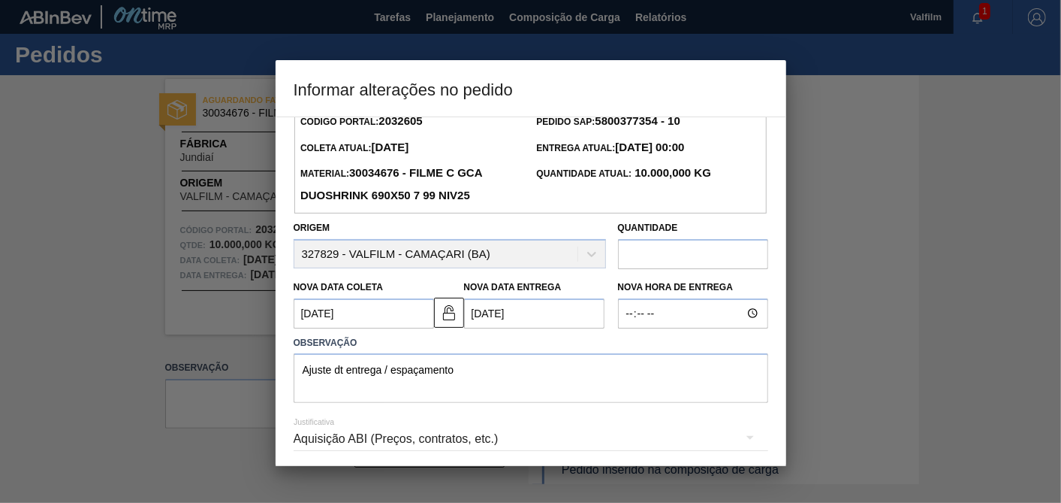
click at [466, 432] on div "Aquisição ABI (Preços, contratos, etc.)" at bounding box center [531, 439] width 475 height 42
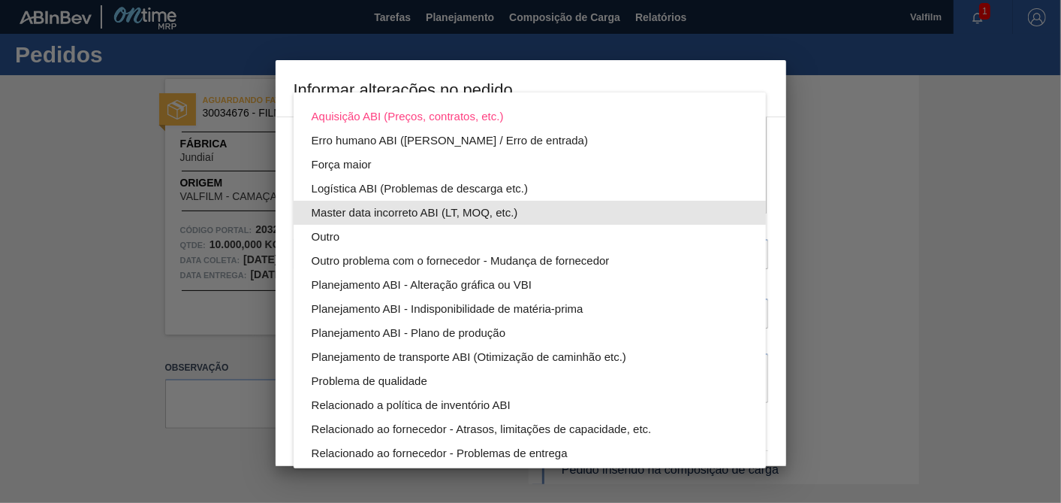
click at [347, 236] on div "Outro" at bounding box center [530, 237] width 436 height 24
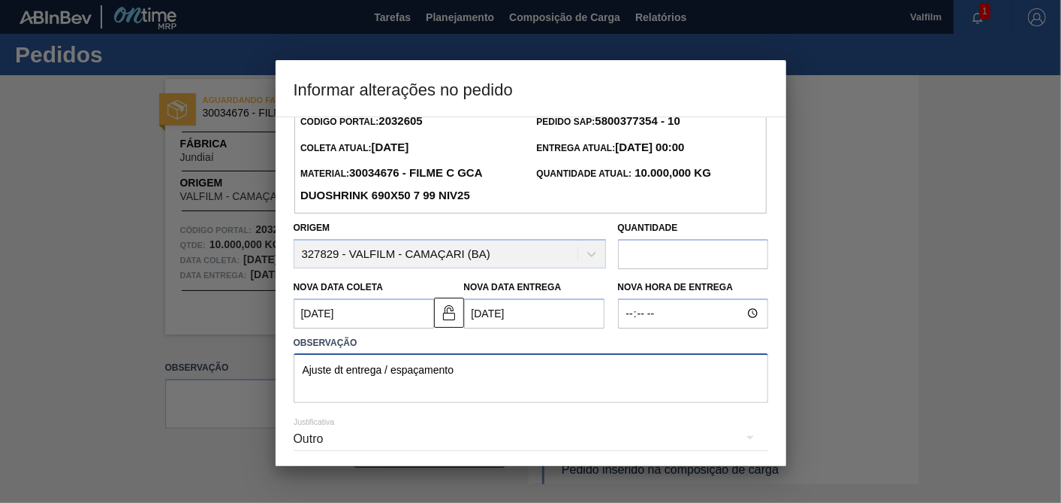
click at [494, 372] on textarea "Ajuste dt entrega / espaçamento" at bounding box center [531, 378] width 475 height 50
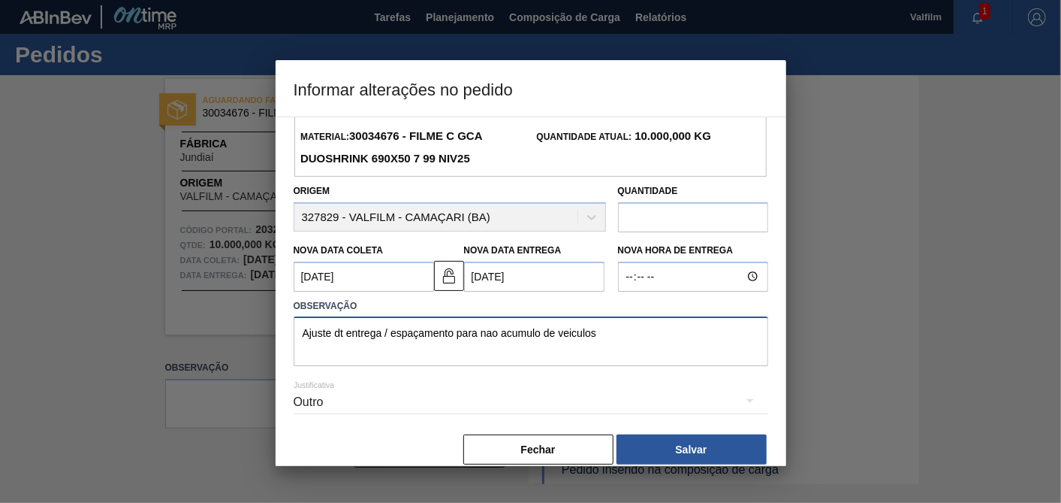
scroll to position [83, 0]
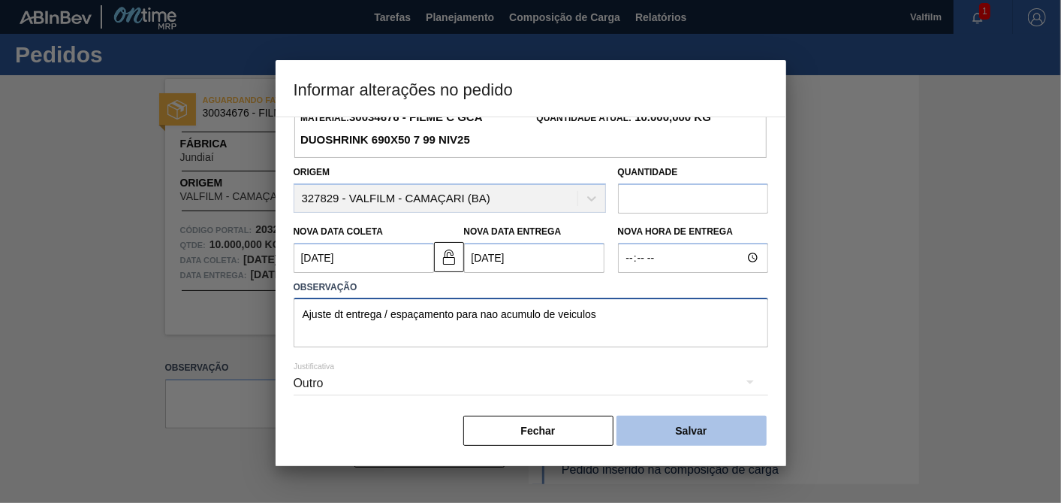
type textarea "Ajuste dt entrega / espaçamento para nao acumulo de veiculos"
click at [696, 428] on button "Salvar" at bounding box center [692, 430] width 150 height 30
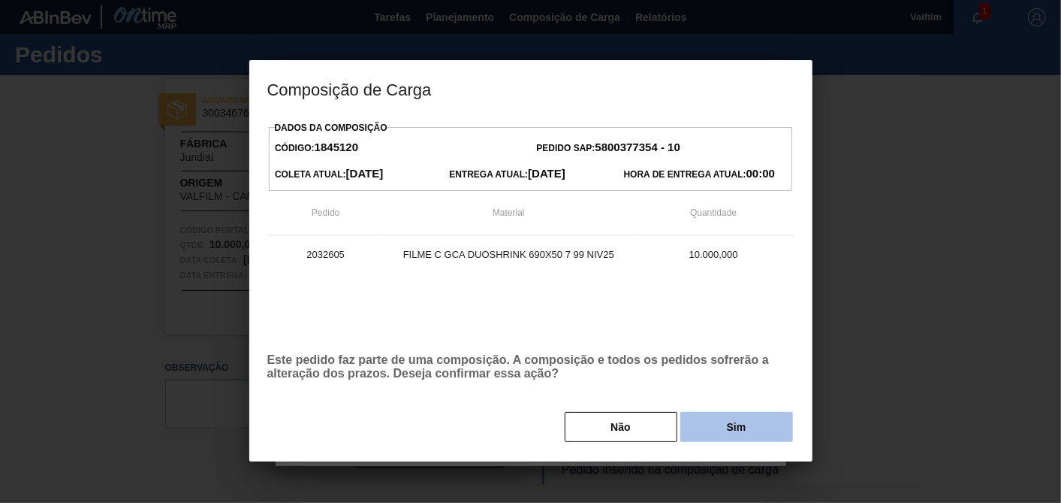
click at [715, 419] on button "Sim" at bounding box center [737, 427] width 113 height 30
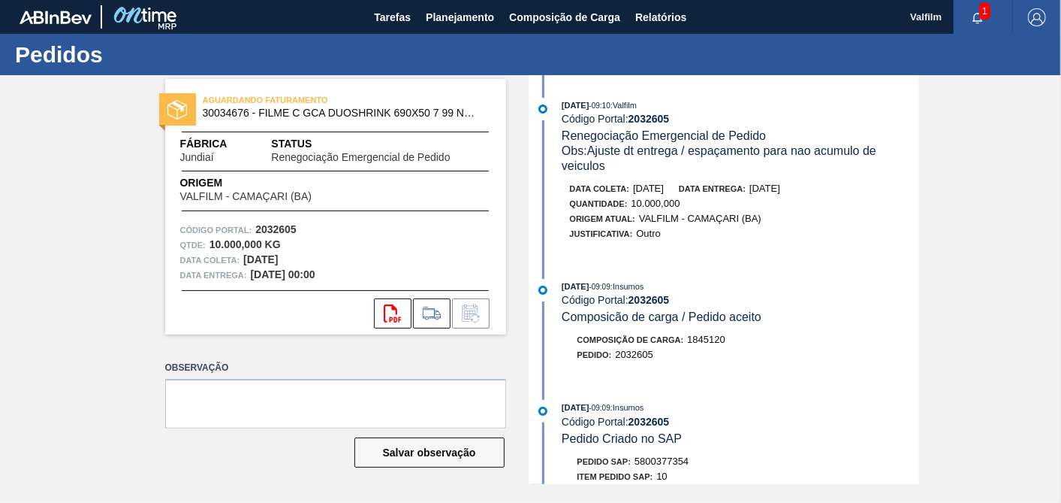
click at [451, 349] on div "AGUARDANDO FATURAMENTO 30034676 - FILME C GCA DUOSHRINK 690X50 7 99 NIV25 Fábri…" at bounding box center [325, 279] width 364 height 409
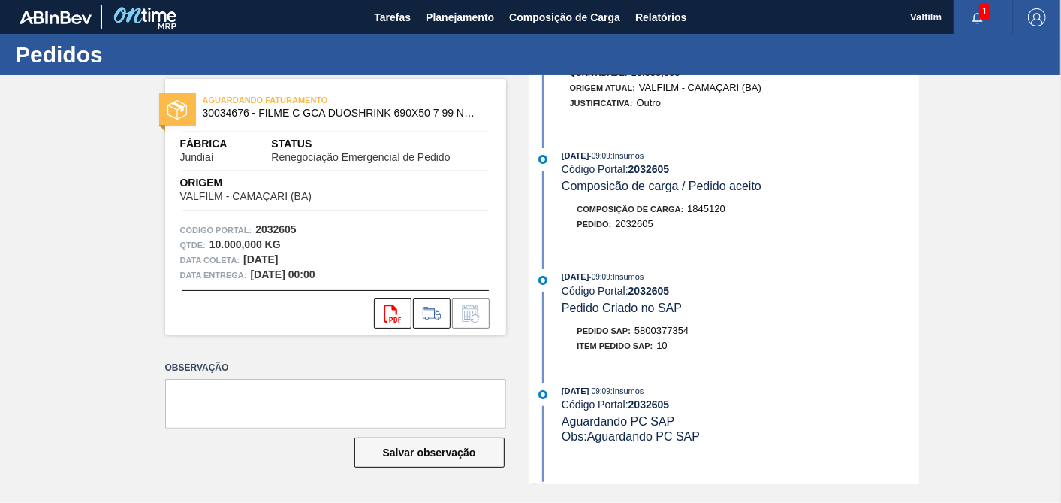
scroll to position [167, 0]
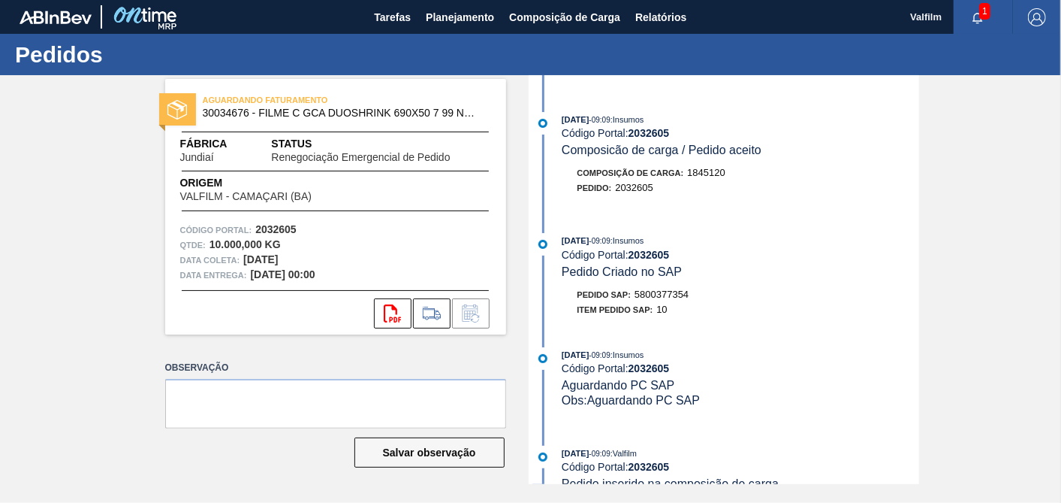
click at [672, 300] on span "5800377354" at bounding box center [662, 293] width 54 height 11
copy span "5800377354"
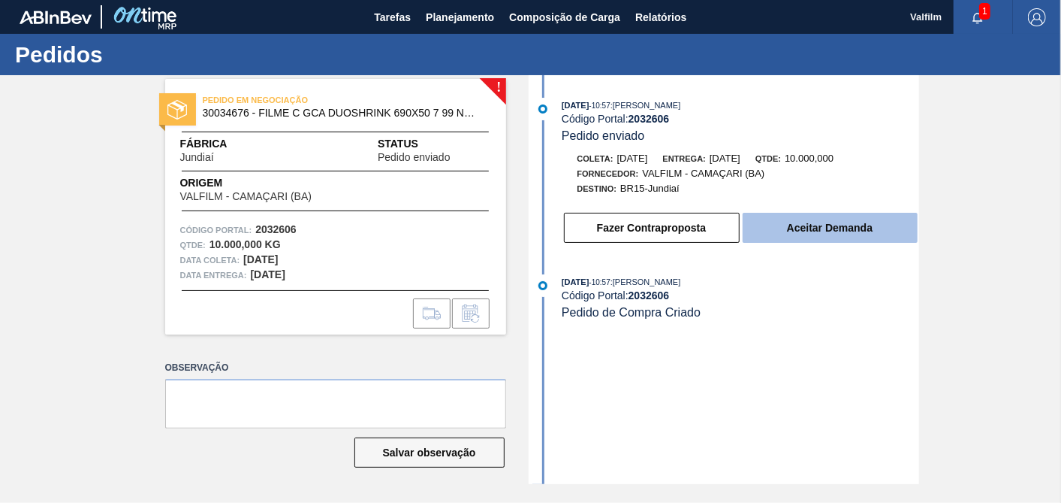
click at [816, 237] on button "Aceitar Demanda" at bounding box center [830, 228] width 175 height 30
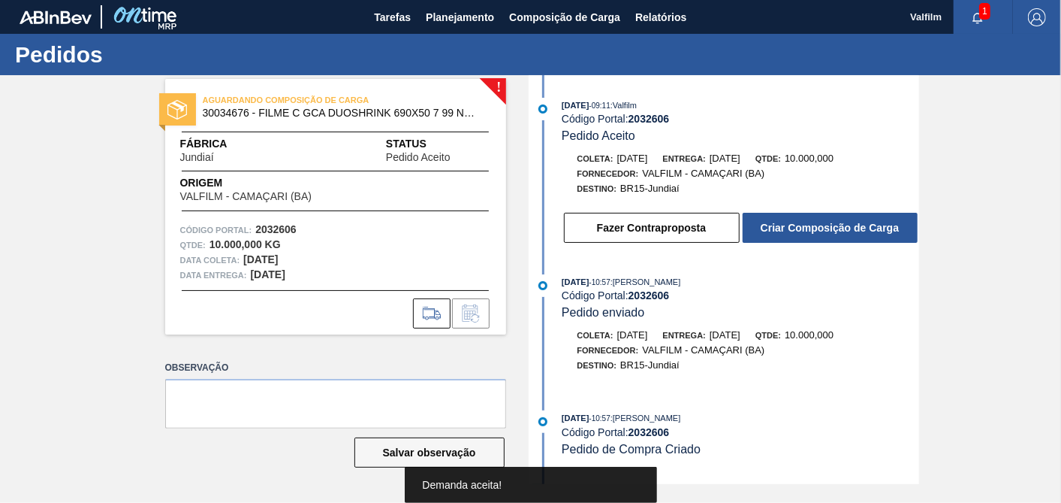
click at [816, 237] on button "Criar Composição de Carga" at bounding box center [830, 228] width 175 height 30
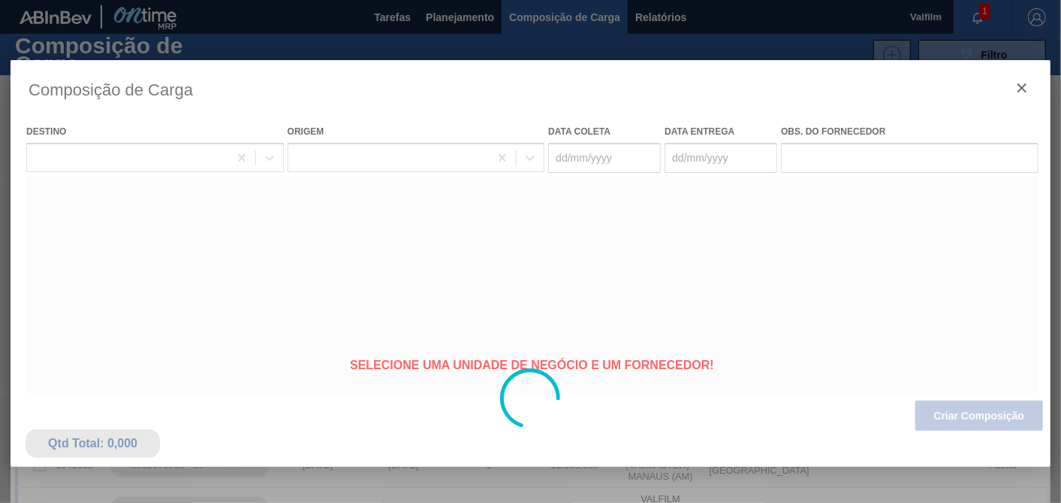
type coleta "[DATE]"
type entrega "[DATE]"
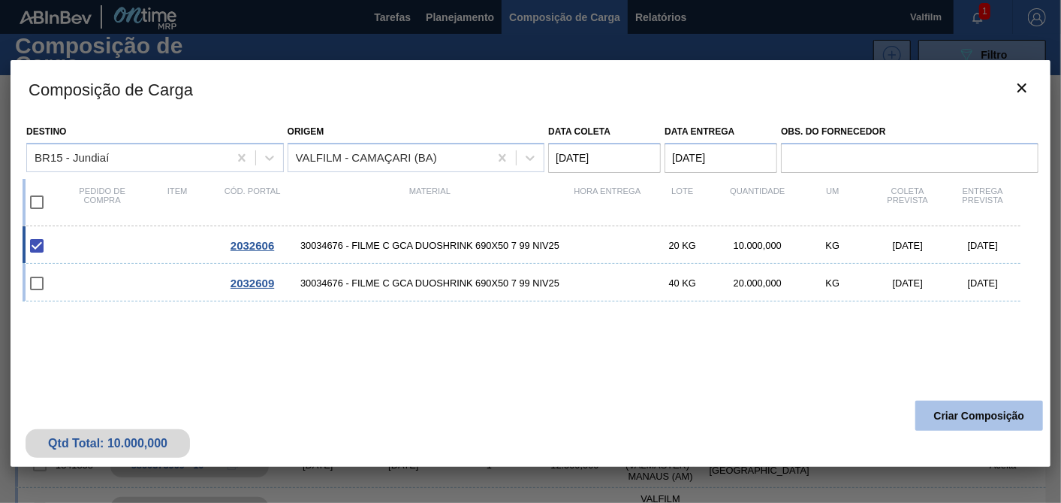
click at [943, 421] on button "Criar Composição" at bounding box center [980, 415] width 128 height 30
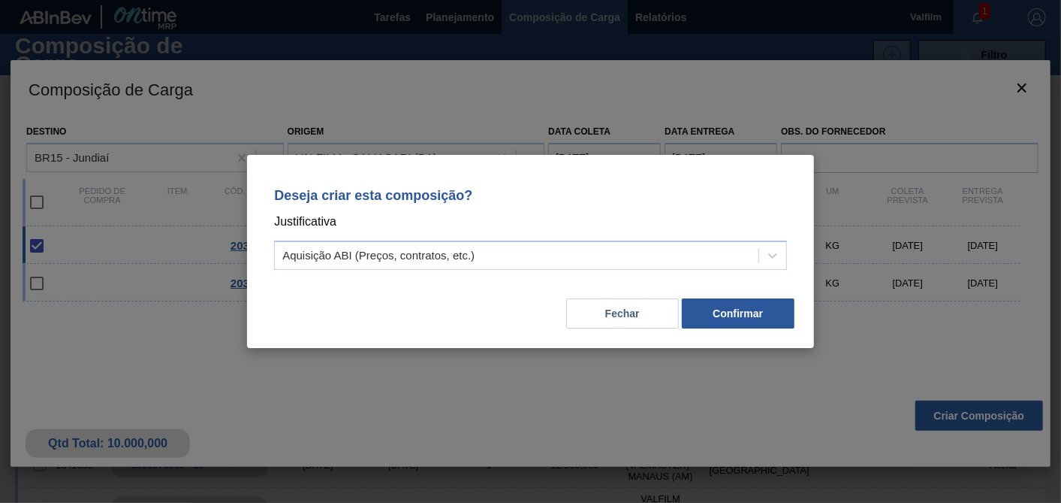
drag, startPoint x: 572, startPoint y: 261, endPoint x: 517, endPoint y: 273, distance: 56.9
click at [571, 261] on div "Aquisição ABI (Preços, contratos, etc.)" at bounding box center [517, 256] width 484 height 22
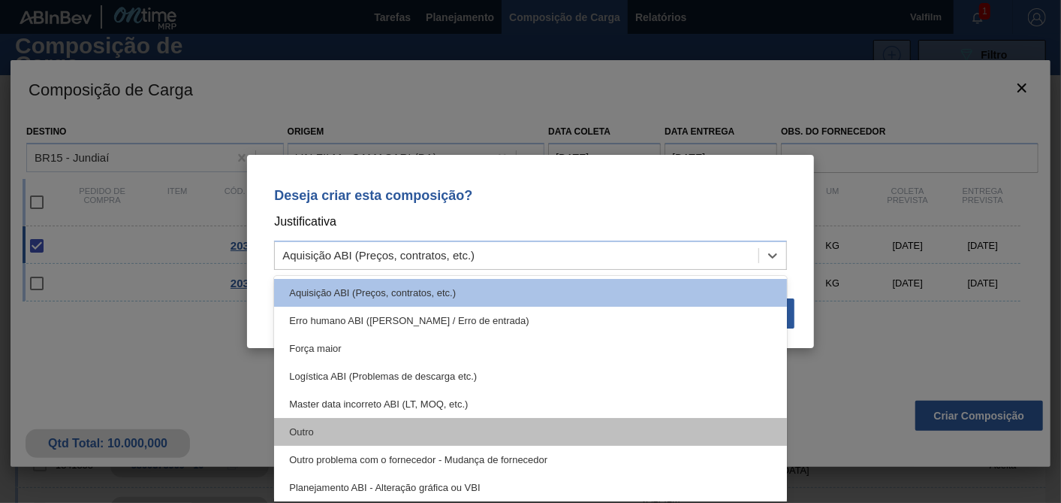
click at [315, 434] on div "Outro" at bounding box center [530, 432] width 513 height 28
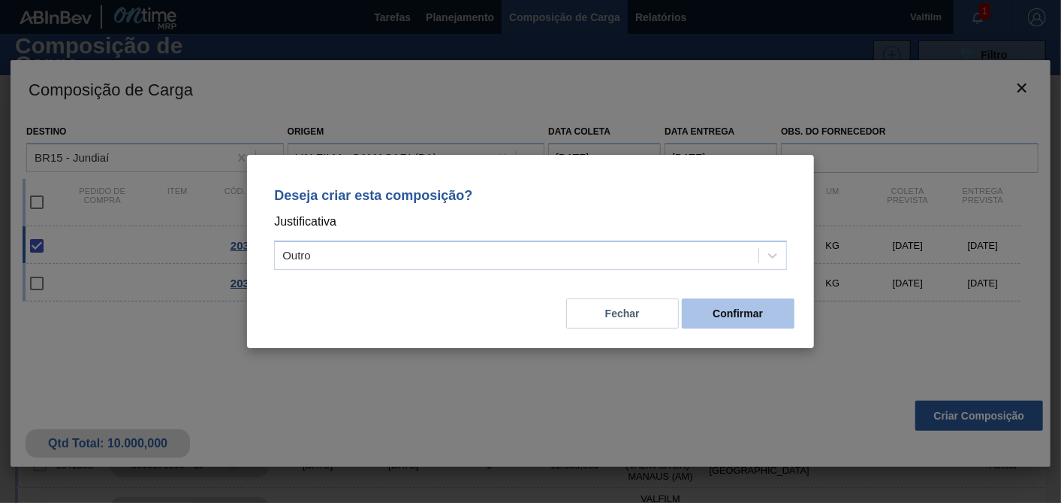
click at [745, 309] on button "Confirmar" at bounding box center [738, 313] width 113 height 30
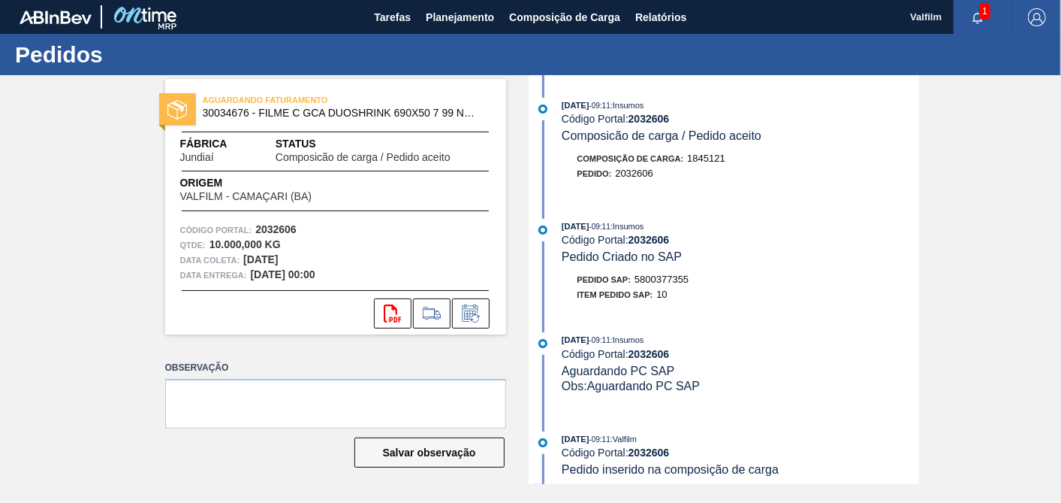
click at [678, 285] on span "5800377355" at bounding box center [662, 278] width 54 height 11
click at [677, 285] on span "5800377355" at bounding box center [662, 278] width 54 height 11
copy span "5800377355"
click at [481, 319] on icon at bounding box center [471, 313] width 24 height 18
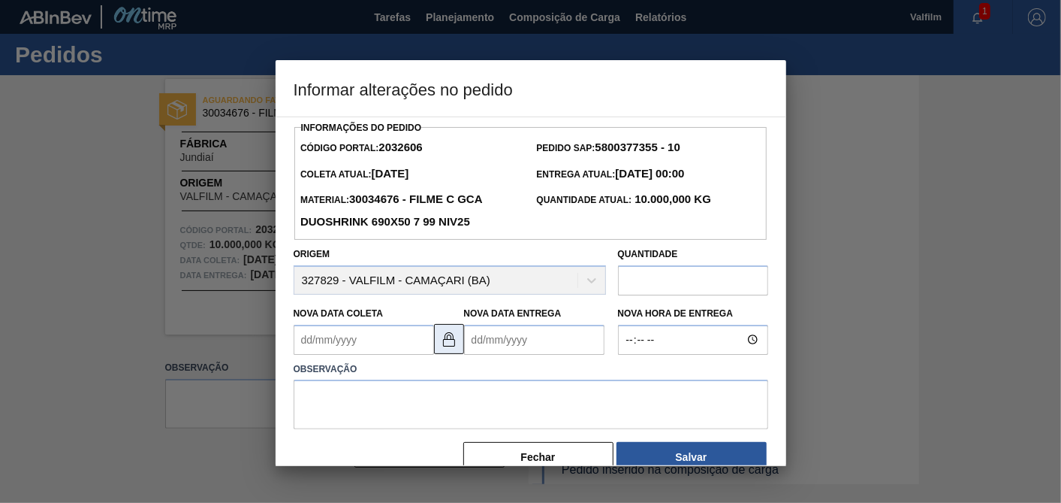
click at [440, 345] on img at bounding box center [449, 339] width 18 height 18
click at [381, 344] on Coleta2032606 "Nova Data Coleta" at bounding box center [364, 339] width 140 height 30
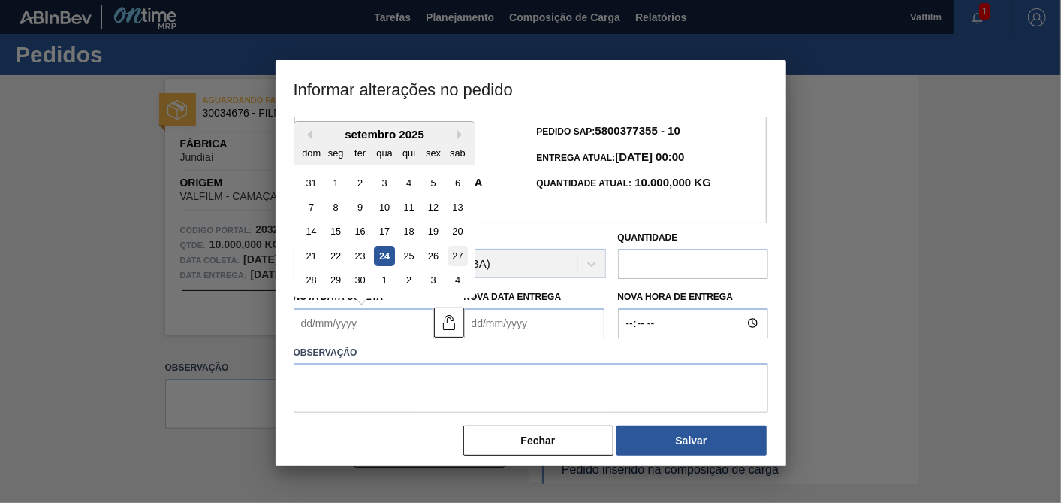
scroll to position [26, 0]
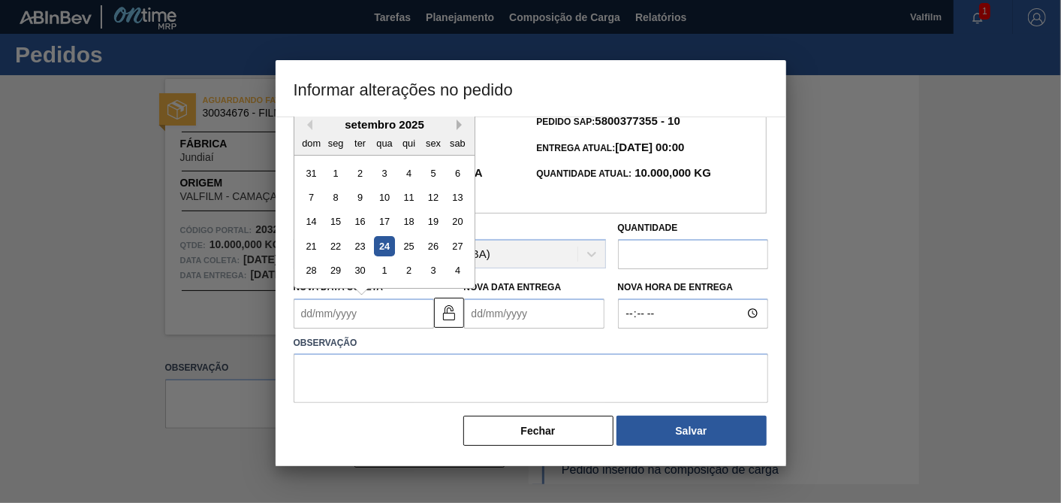
click at [457, 122] on button "Next Month" at bounding box center [462, 124] width 11 height 11
click at [337, 272] on div "27" at bounding box center [335, 270] width 20 height 20
type Coleta2032606 "[DATE]"
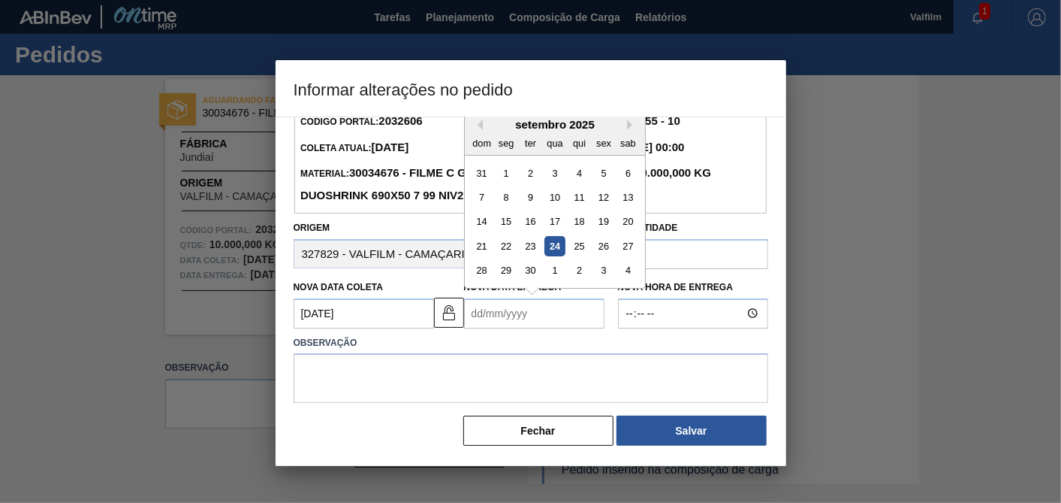
click at [532, 324] on Entrega2032606 "Nova Data Entrega" at bounding box center [534, 313] width 140 height 30
click at [629, 130] on div "setembro 2025" at bounding box center [555, 124] width 180 height 13
click at [629, 126] on button "Next Month" at bounding box center [632, 124] width 11 height 11
click at [598, 264] on div "31" at bounding box center [603, 270] width 20 height 20
type Entrega2032606 "[DATE]"
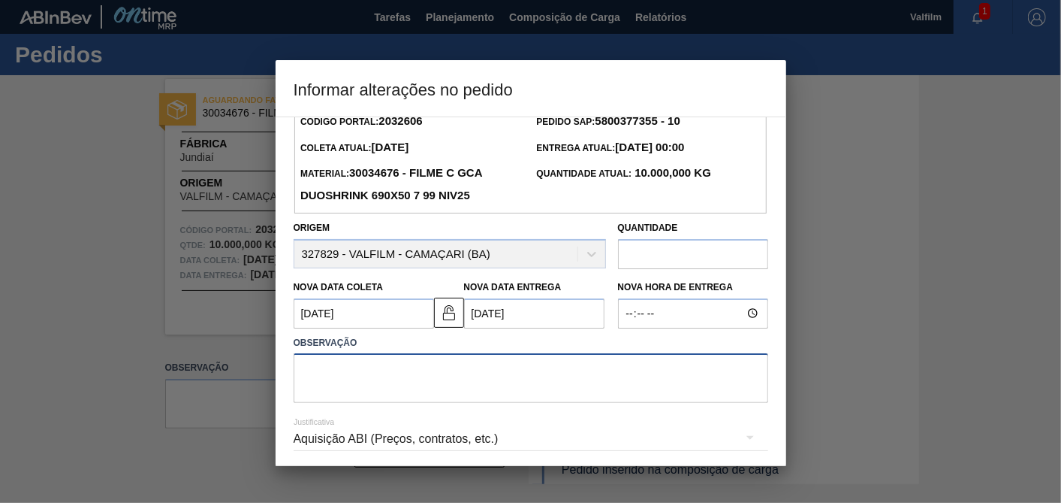
click at [564, 385] on textarea at bounding box center [531, 378] width 475 height 50
type textarea "Ajuste data / espaçamento entrega para nao acumulo de veiculos"
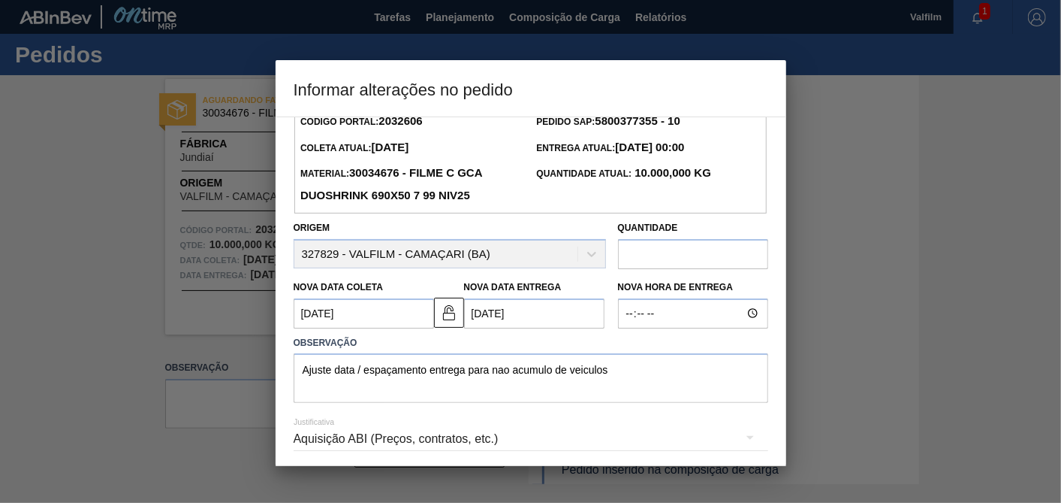
click at [485, 424] on div "Aquisição ABI (Preços, contratos, etc.)" at bounding box center [531, 439] width 475 height 42
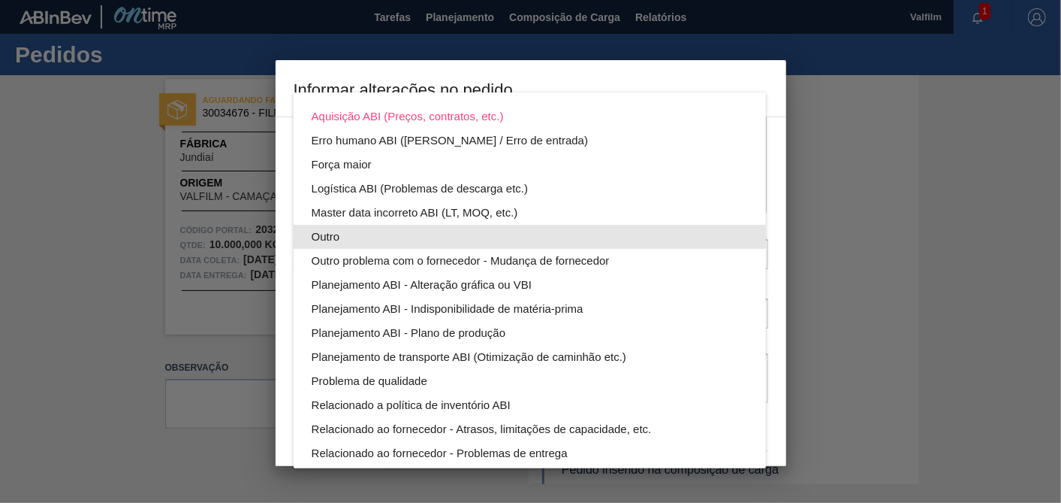
click at [363, 235] on div "Outro" at bounding box center [530, 237] width 436 height 24
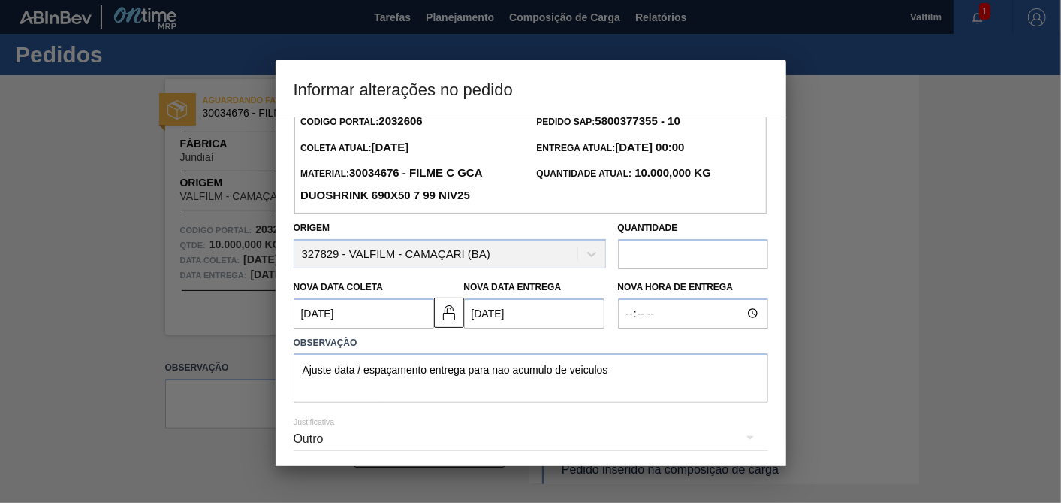
scroll to position [83, 0]
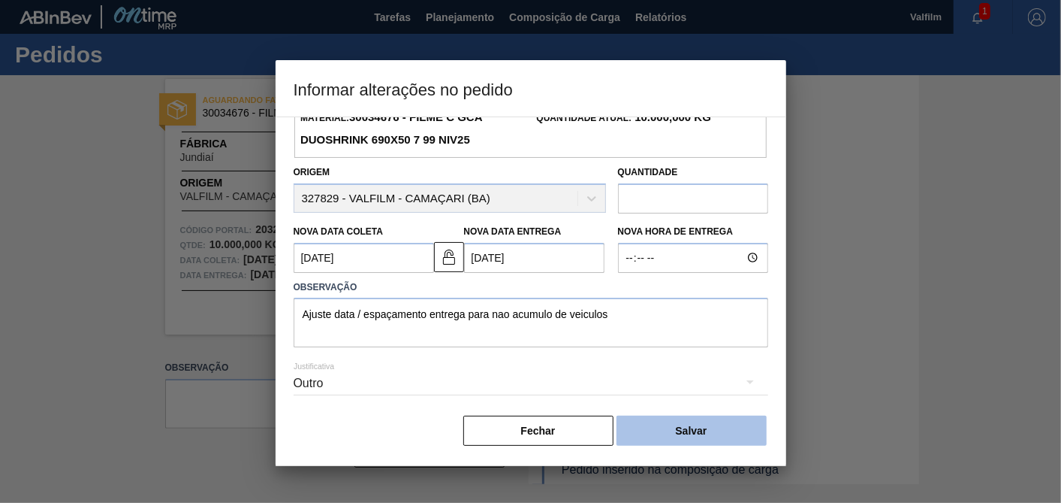
click at [698, 439] on button "Salvar" at bounding box center [692, 430] width 150 height 30
click at [699, 421] on button "Salvar" at bounding box center [692, 430] width 150 height 30
click at [715, 431] on button "Salvar" at bounding box center [692, 430] width 150 height 30
click at [527, 388] on div "Outro" at bounding box center [531, 383] width 475 height 42
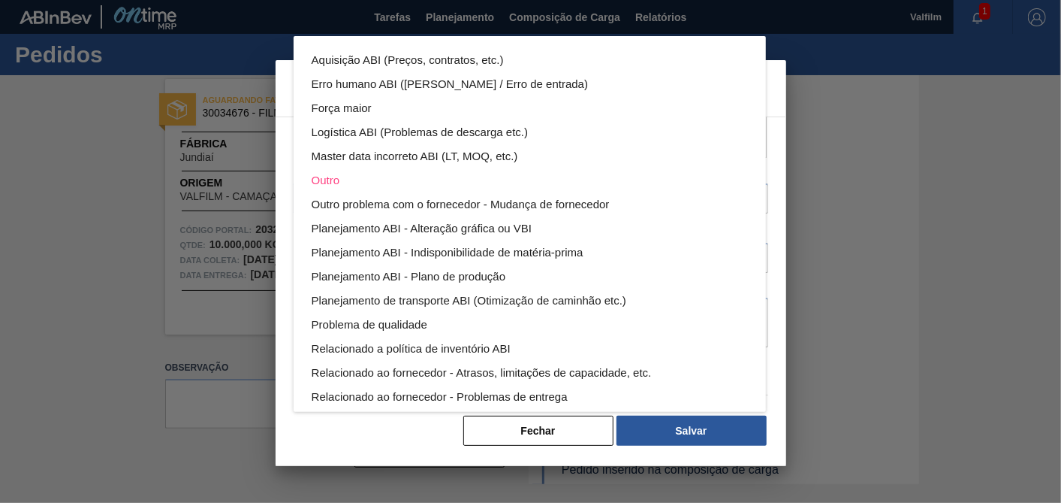
scroll to position [81, 0]
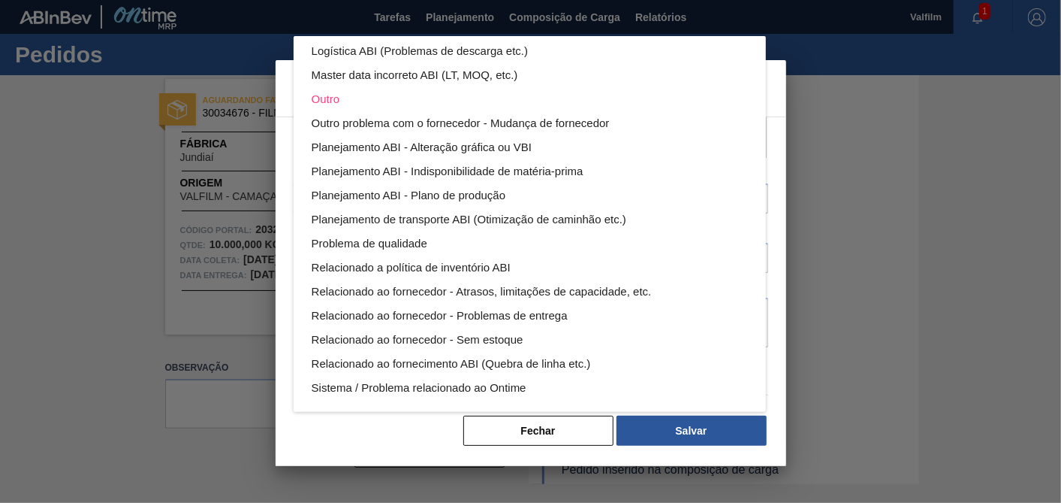
click at [834, 332] on div "Aquisição ABI (Preços, contratos, etc.) Erro humano ABI (Cálculo / Erro de entr…" at bounding box center [530, 251] width 1061 height 503
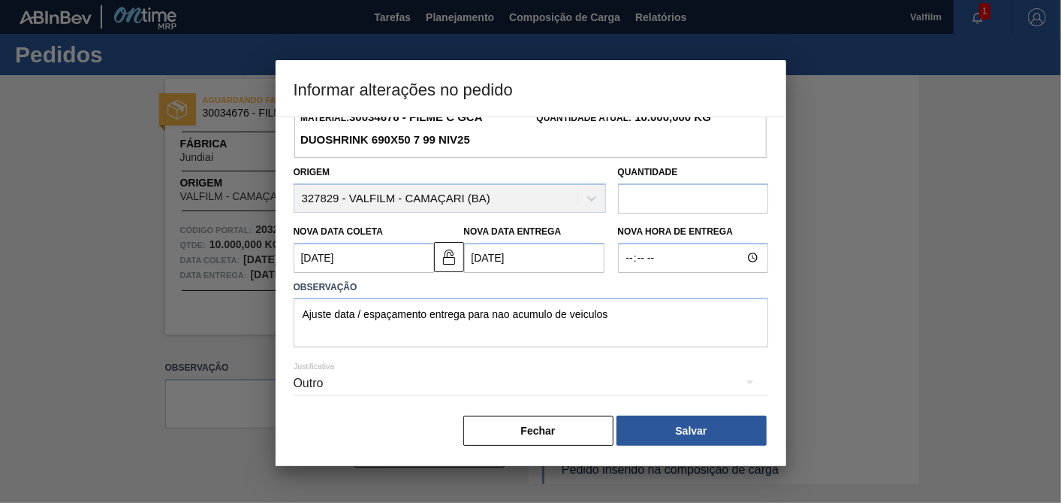
click at [691, 429] on div "Aquisição ABI (Preços, contratos, etc.) Erro humano ABI (Cálculo / Erro de entr…" at bounding box center [530, 251] width 1061 height 503
click at [684, 430] on button "Salvar" at bounding box center [692, 430] width 150 height 30
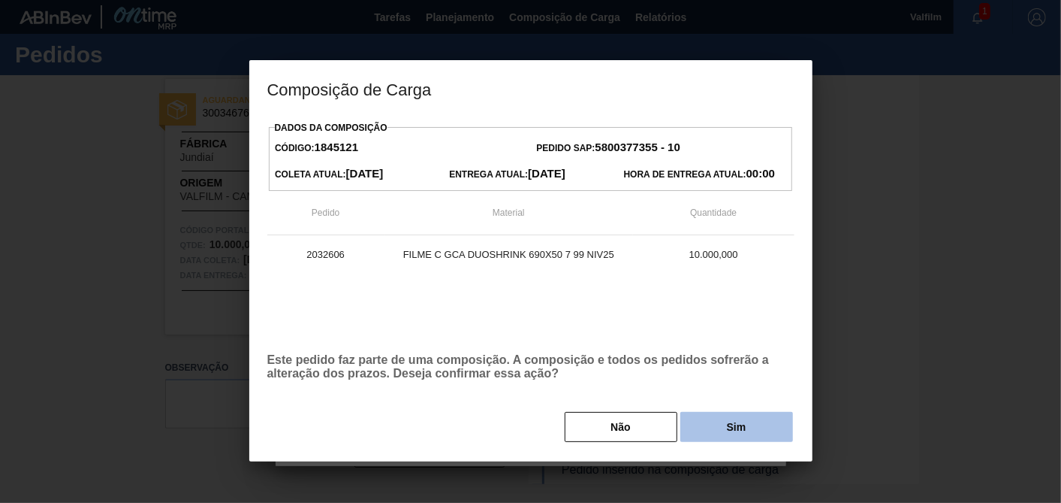
click at [715, 430] on button "Sim" at bounding box center [737, 427] width 113 height 30
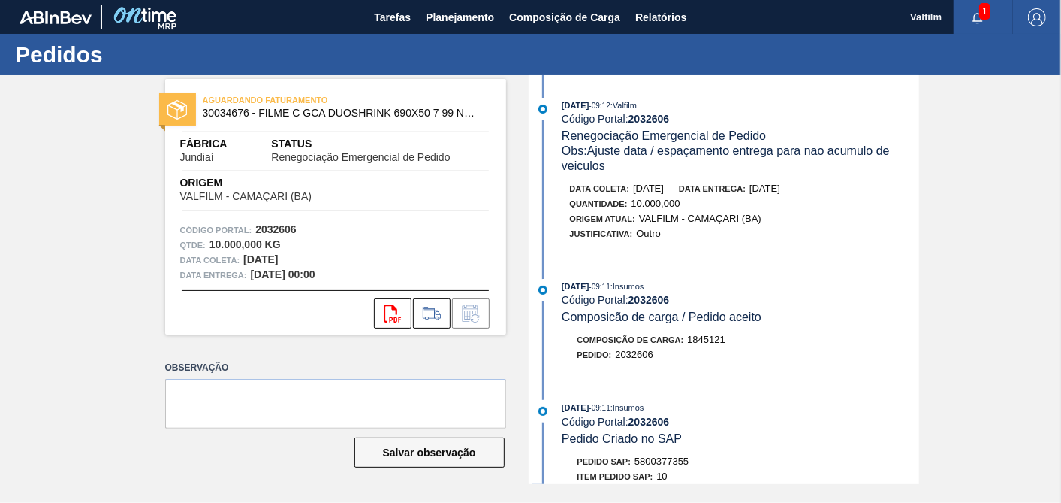
click at [646, 466] on span "5800377355" at bounding box center [662, 460] width 54 height 11
copy span "5800377355"
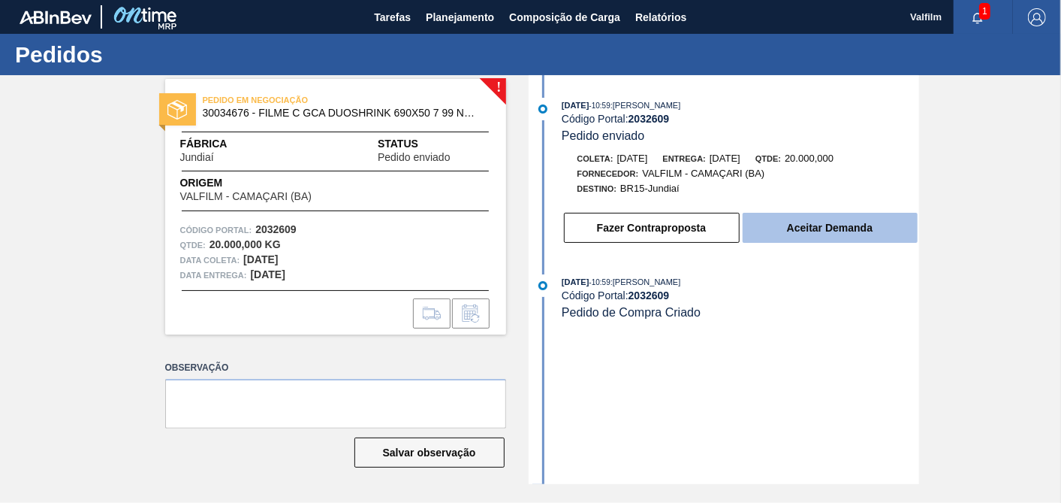
click at [815, 223] on button "Aceitar Demanda" at bounding box center [830, 228] width 175 height 30
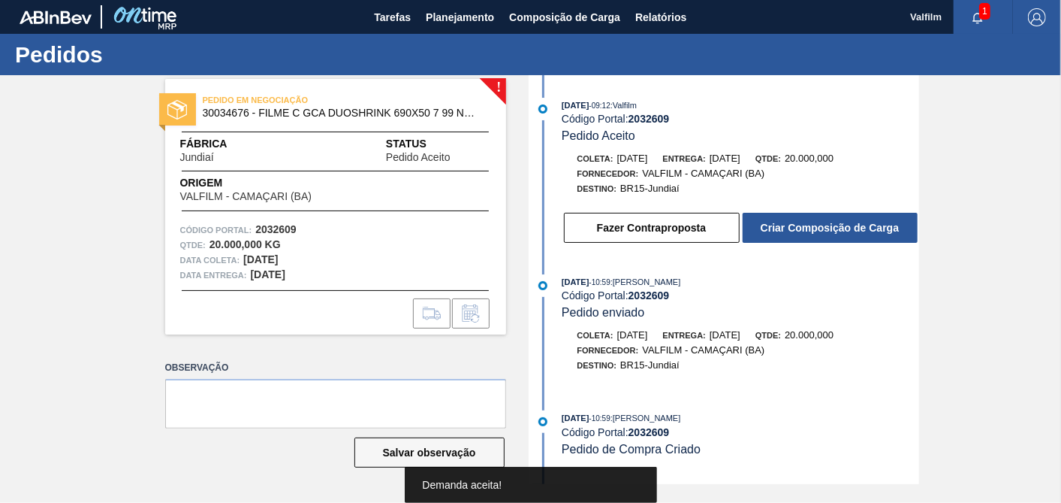
click at [868, 239] on button "Criar Composição de Carga" at bounding box center [830, 228] width 175 height 30
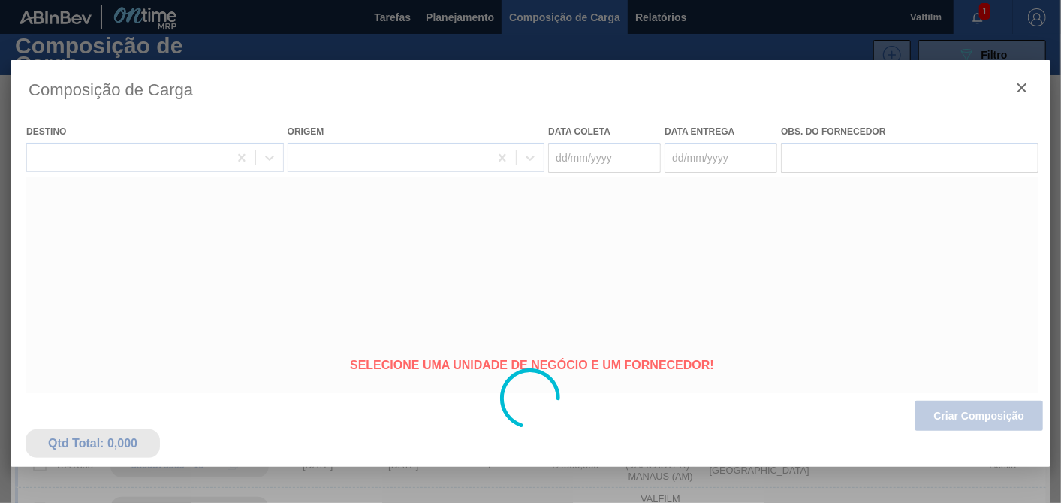
type coleta "[DATE]"
type entrega "[DATE]"
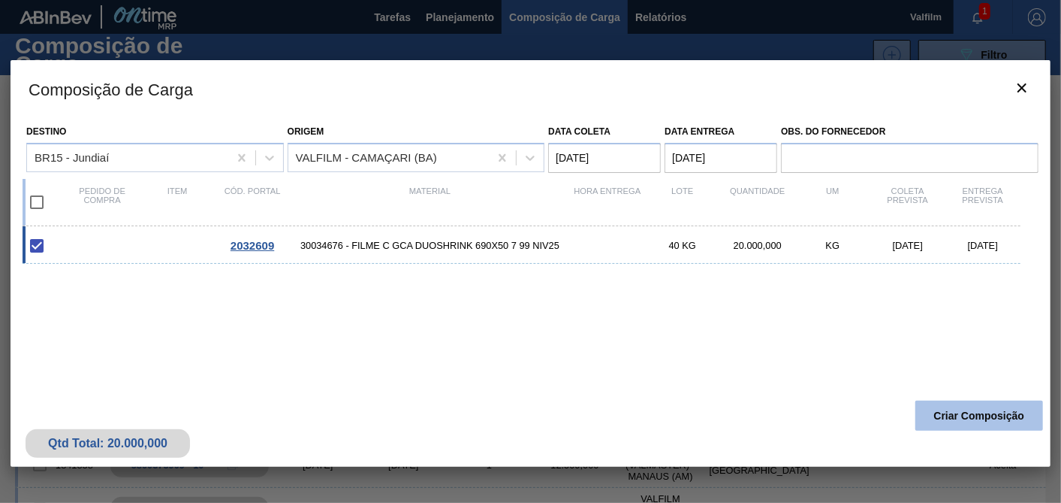
click at [952, 409] on button "Criar Composição" at bounding box center [980, 415] width 128 height 30
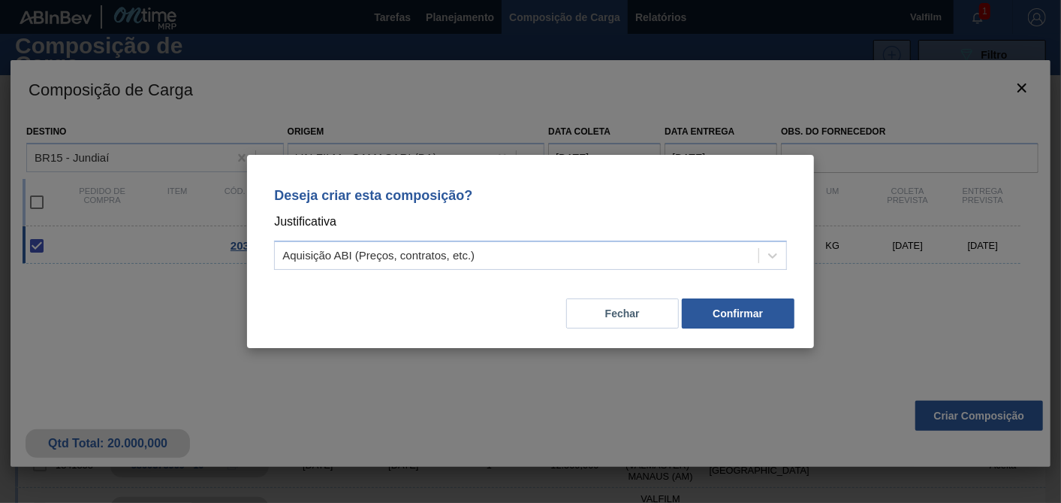
drag, startPoint x: 609, startPoint y: 262, endPoint x: 554, endPoint y: 272, distance: 56.4
click at [599, 264] on div "Aquisição ABI (Preços, contratos, etc.)" at bounding box center [517, 256] width 484 height 22
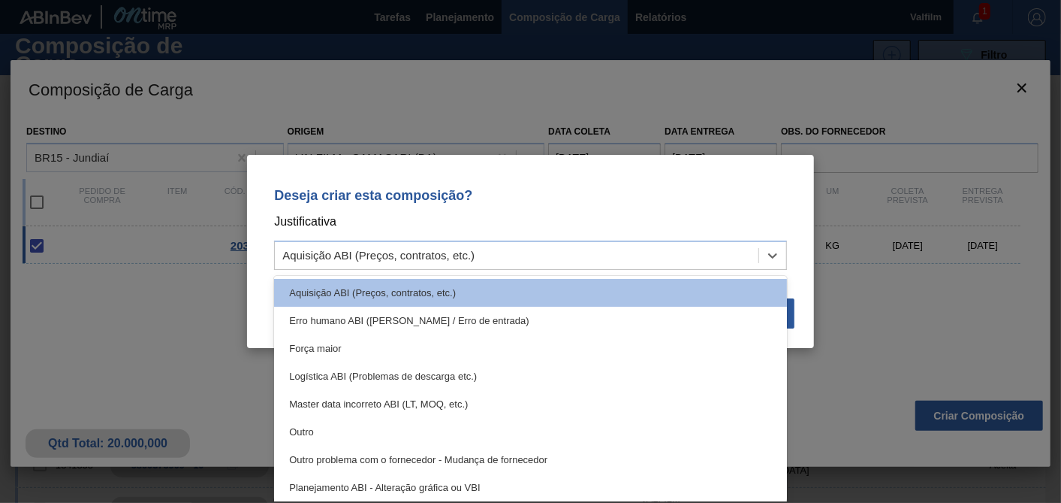
drag, startPoint x: 319, startPoint y: 428, endPoint x: 501, endPoint y: 400, distance: 184.0
click at [319, 429] on div "Outro" at bounding box center [530, 432] width 513 height 28
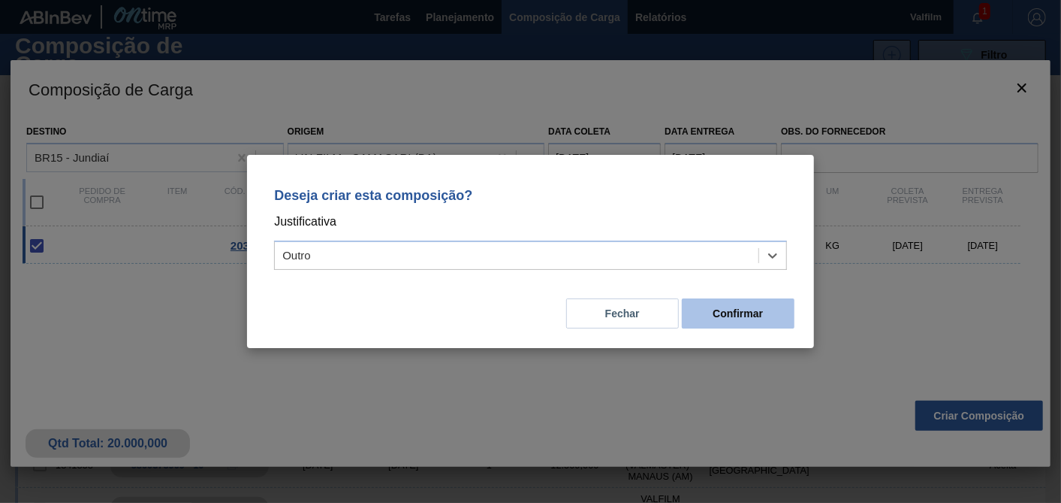
click at [754, 306] on button "Confirmar" at bounding box center [738, 313] width 113 height 30
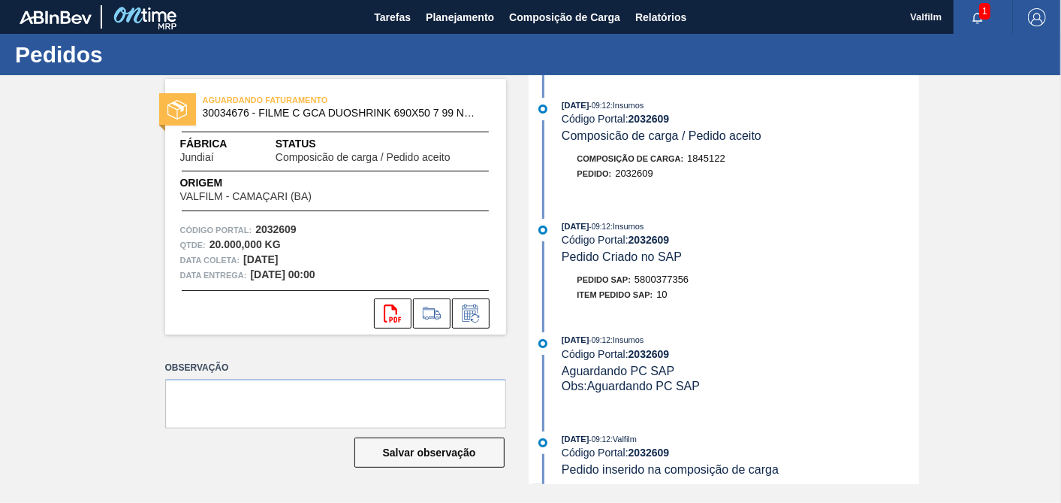
click at [644, 278] on div "Pedido SAP: 5800377356" at bounding box center [634, 279] width 112 height 15
copy span "5800377356"
click at [479, 313] on icon at bounding box center [471, 313] width 24 height 18
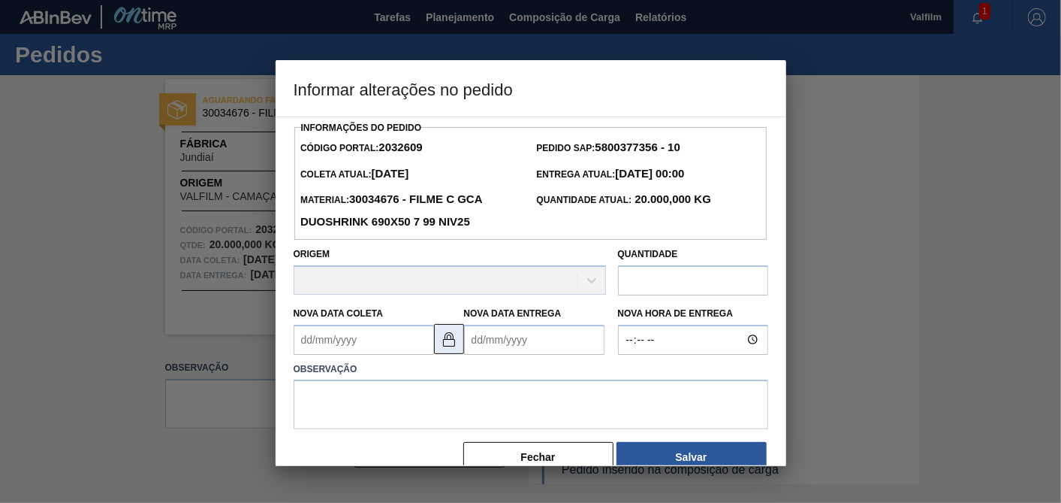
click at [456, 339] on img at bounding box center [449, 339] width 18 height 18
click at [373, 352] on Coleta2032609 "Nova Data Coleta" at bounding box center [364, 339] width 140 height 30
click at [566, 454] on button "Fechar" at bounding box center [538, 457] width 150 height 30
